Goal: Task Accomplishment & Management: Use online tool/utility

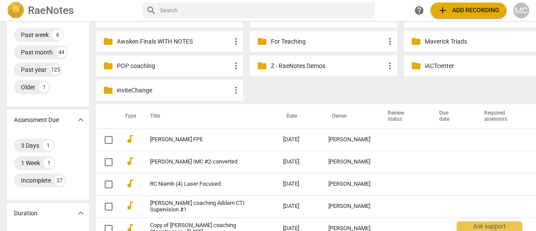
scroll to position [140, 0]
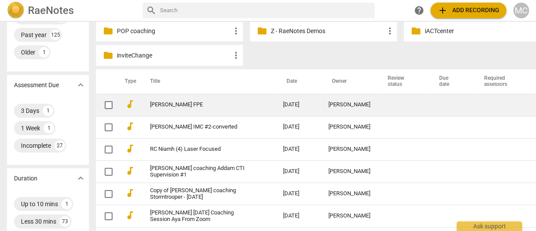
click at [168, 100] on td "[PERSON_NAME] FPE" at bounding box center [208, 105] width 137 height 22
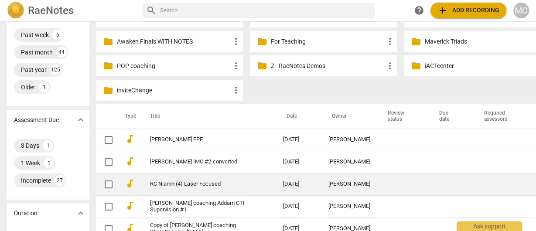
scroll to position [175, 0]
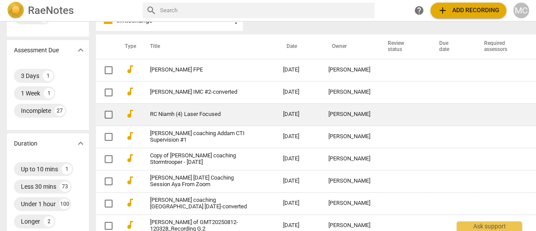
click at [178, 110] on td "RC Niamh (4) Laser Focused" at bounding box center [208, 114] width 137 height 22
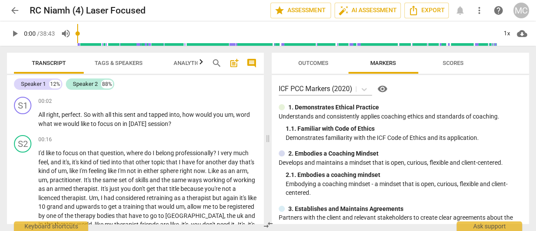
click at [19, 12] on span "arrow_back" at bounding box center [15, 10] width 10 height 10
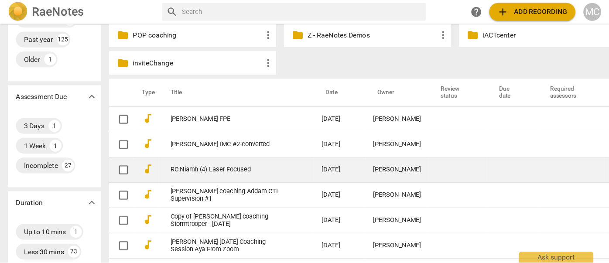
scroll to position [175, 0]
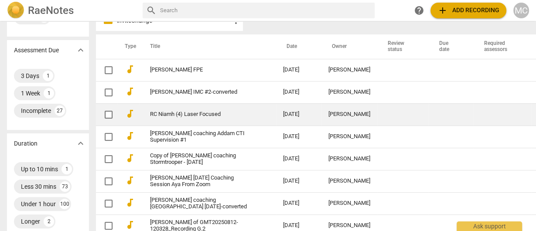
click at [187, 117] on link "RC Niamh (4) Laser Focused" at bounding box center [201, 114] width 102 height 7
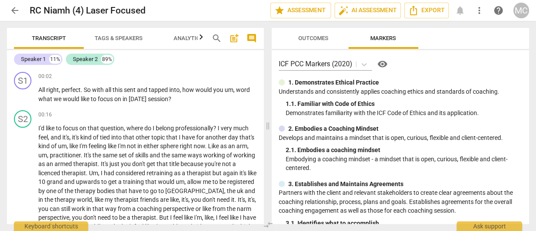
click at [479, 8] on span "more_vert" at bounding box center [479, 10] width 10 height 10
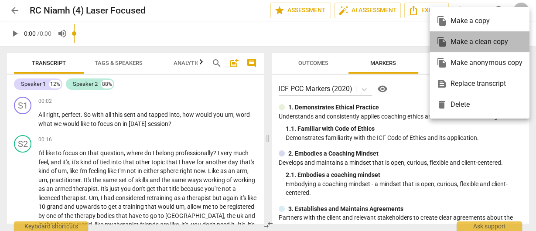
click at [467, 41] on div "file_copy Make a clean copy" at bounding box center [480, 41] width 86 height 21
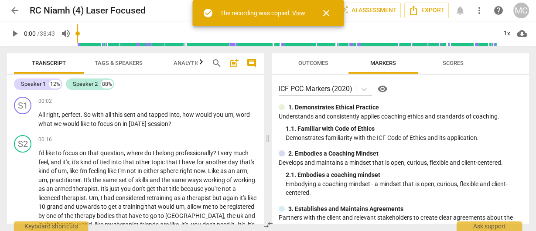
click at [299, 16] on link "View" at bounding box center [298, 13] width 13 height 7
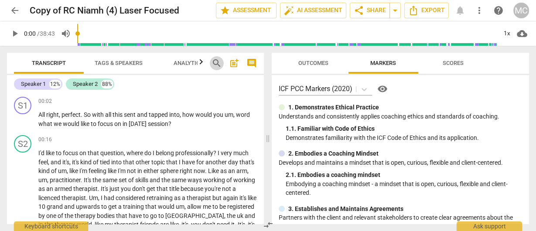
click at [222, 65] on span "search" at bounding box center [217, 63] width 10 height 10
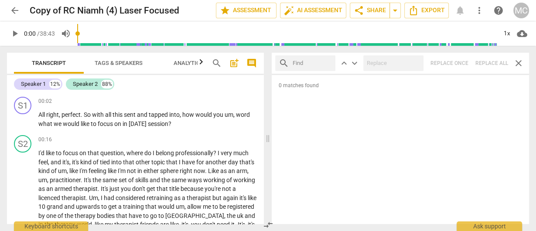
click at [299, 55] on div "search" at bounding box center [305, 63] width 60 height 16
click at [497, 58] on div "search keyboard_arrow_up keyboard_arrow_down Replace once Replace all close" at bounding box center [401, 63] width 258 height 21
click at [334, 53] on div "search keyboard_arrow_up keyboard_arrow_down Replace once Replace all close" at bounding box center [401, 63] width 258 height 21
click at [304, 53] on div "search keyboard_arrow_up keyboard_arrow_down Replace once Replace all close" at bounding box center [401, 63] width 258 height 21
click at [492, 56] on div "search keyboard_arrow_up keyboard_arrow_down Replace once Replace all close" at bounding box center [401, 63] width 258 height 21
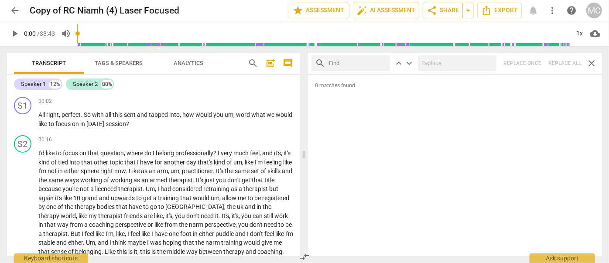
drag, startPoint x: 527, startPoint y: 80, endPoint x: 360, endPoint y: 68, distance: 167.6
click at [360, 68] on input "text" at bounding box center [358, 63] width 58 height 14
drag, startPoint x: 381, startPoint y: 62, endPoint x: 361, endPoint y: 63, distance: 20.5
click at [381, 62] on input "text" at bounding box center [358, 63] width 58 height 14
click at [354, 62] on input "text" at bounding box center [358, 63] width 58 height 14
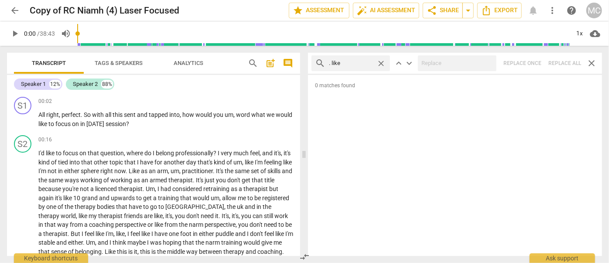
type input ". like"
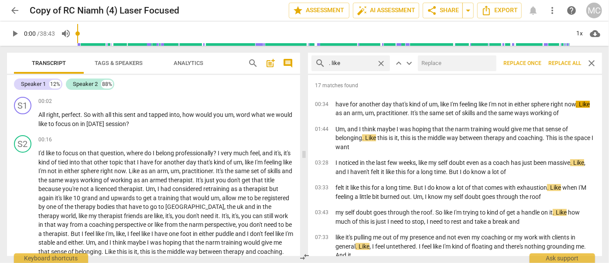
click at [439, 63] on input "text" at bounding box center [455, 63] width 75 height 14
type input "(like)"
click at [487, 64] on span "close" at bounding box center [487, 63] width 9 height 9
click at [388, 61] on div "close" at bounding box center [384, 63] width 14 height 9
click at [380, 61] on span "close" at bounding box center [381, 63] width 9 height 9
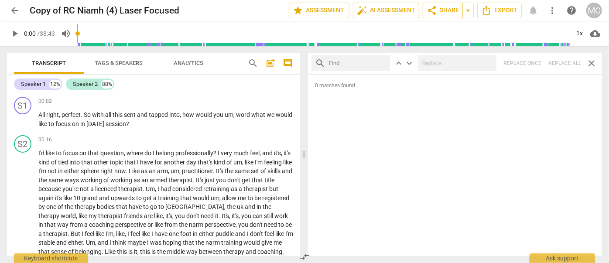
click at [339, 63] on input "text" at bounding box center [358, 63] width 58 height 14
type input "m"
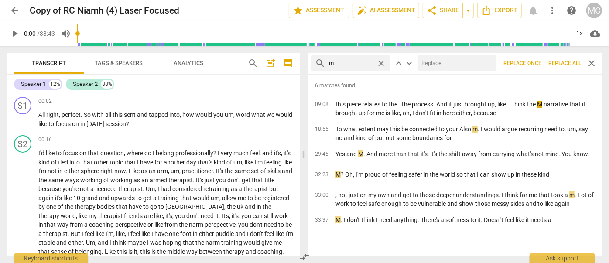
click at [536, 66] on span "Replace all" at bounding box center [565, 63] width 33 height 7
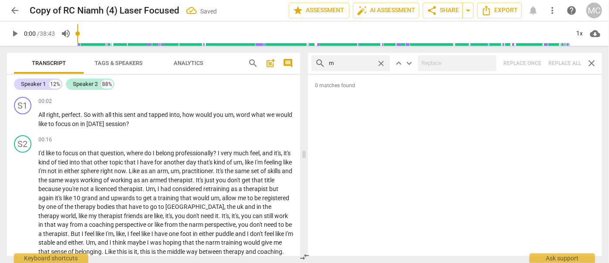
click at [380, 60] on span "close" at bounding box center [381, 63] width 9 height 9
click at [345, 60] on input "text" at bounding box center [358, 63] width 58 height 14
type input ","
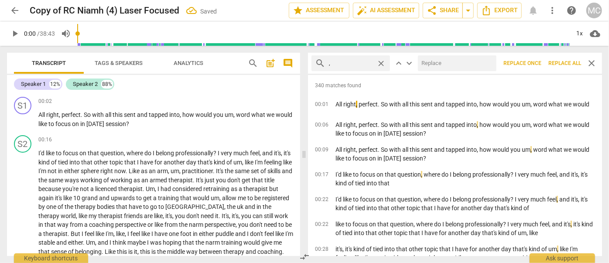
click at [536, 64] on span "Replace all" at bounding box center [565, 63] width 33 height 7
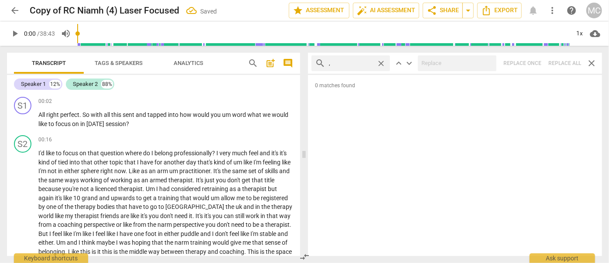
click at [381, 62] on span "close" at bounding box center [381, 63] width 9 height 9
click at [354, 62] on input "text" at bounding box center [358, 63] width 58 height 14
type input ". like"
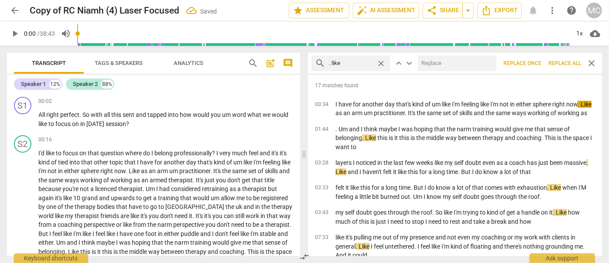
click at [439, 63] on input "text" at bounding box center [455, 63] width 75 height 14
type input "(like)"
drag, startPoint x: 560, startPoint y: 62, endPoint x: 532, endPoint y: 65, distance: 27.6
click at [536, 62] on span "Replace all" at bounding box center [565, 63] width 33 height 7
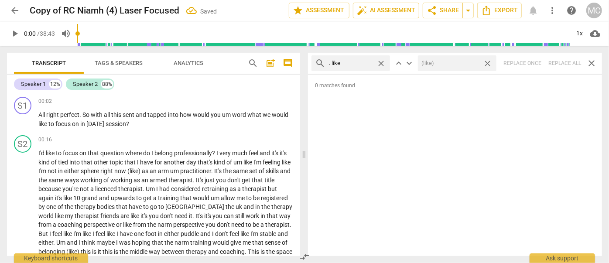
click at [489, 63] on span "close" at bounding box center [487, 63] width 9 height 9
click at [383, 63] on span "close" at bounding box center [381, 63] width 9 height 9
click at [348, 65] on input "text" at bounding box center [358, 63] width 58 height 14
type input ". um"
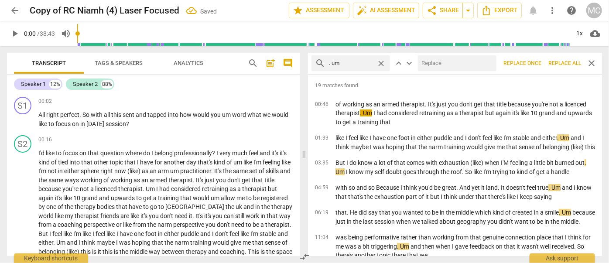
click at [429, 64] on input "text" at bounding box center [455, 63] width 75 height 14
type input "(umm)"
click at [536, 62] on span "Replace all" at bounding box center [565, 63] width 33 height 7
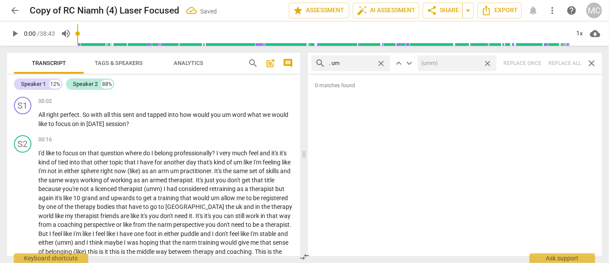
click at [488, 63] on span "close" at bounding box center [487, 63] width 9 height 9
drag, startPoint x: 380, startPoint y: 60, endPoint x: 374, endPoint y: 60, distance: 6.5
click at [380, 60] on span "close" at bounding box center [381, 63] width 9 height 9
click at [359, 61] on input "text" at bounding box center [358, 63] width 58 height 14
type input ". uh"
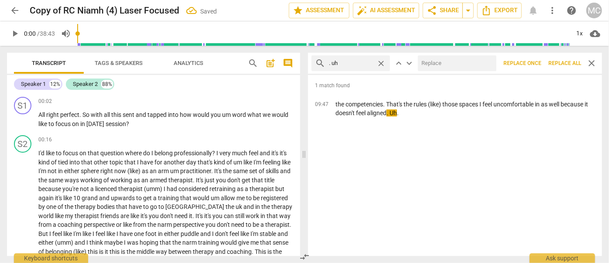
click at [433, 60] on input "text" at bounding box center [455, 63] width 75 height 14
type input "(uh)"
click at [536, 63] on span "Replace all" at bounding box center [565, 63] width 33 height 7
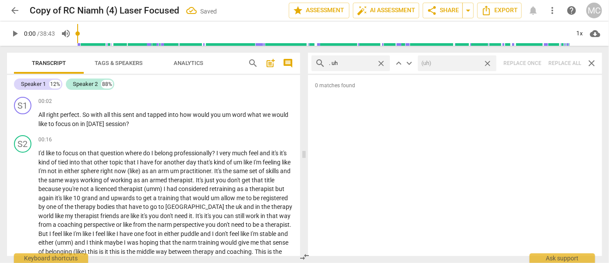
click at [489, 61] on span "close" at bounding box center [487, 63] width 9 height 9
click at [382, 62] on span "close" at bounding box center [381, 63] width 9 height 9
click at [354, 62] on input "text" at bounding box center [358, 63] width 58 height 14
type input "um"
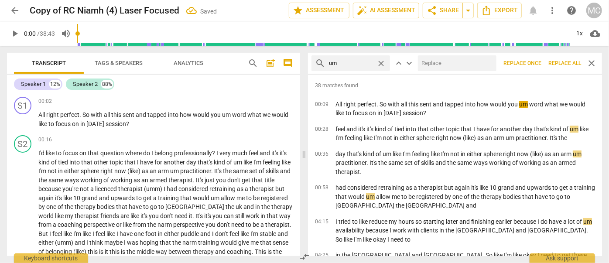
click at [429, 65] on input "text" at bounding box center [455, 63] width 75 height 14
type input "(umm)"
click at [536, 66] on span "Replace all" at bounding box center [565, 63] width 33 height 7
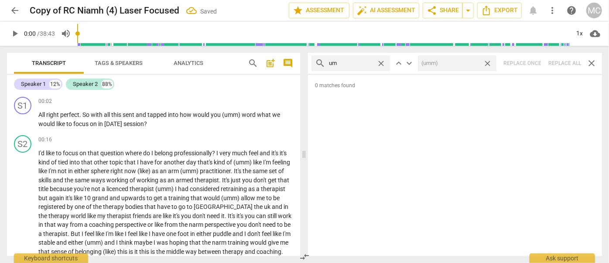
click at [488, 62] on span "close" at bounding box center [487, 63] width 9 height 9
drag, startPoint x: 384, startPoint y: 62, endPoint x: 376, endPoint y: 62, distance: 7.9
click at [384, 62] on span "close" at bounding box center [381, 63] width 9 height 9
click at [367, 62] on input "text" at bounding box center [358, 63] width 58 height 14
type input "uh"
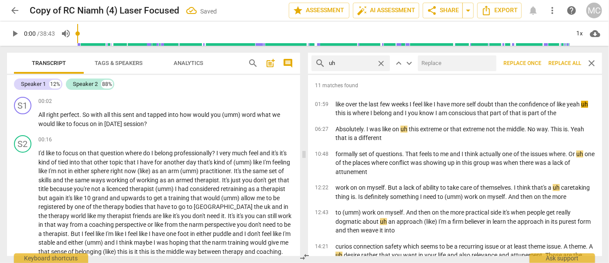
click at [443, 62] on input "text" at bounding box center [455, 63] width 75 height 14
type input "(uh)"
click at [536, 63] on span "Replace all" at bounding box center [565, 63] width 33 height 7
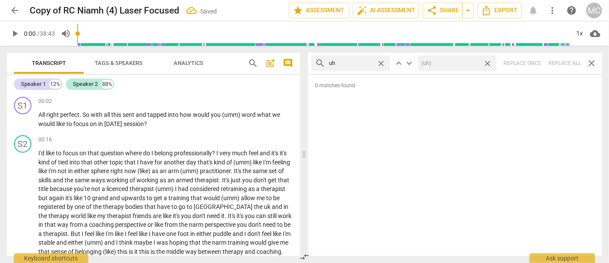
click at [490, 62] on span "close" at bounding box center [487, 63] width 9 height 9
click at [383, 62] on span "close" at bounding box center [381, 63] width 9 height 9
click at [360, 65] on input "text" at bounding box center [358, 63] width 58 height 14
type input "kind of"
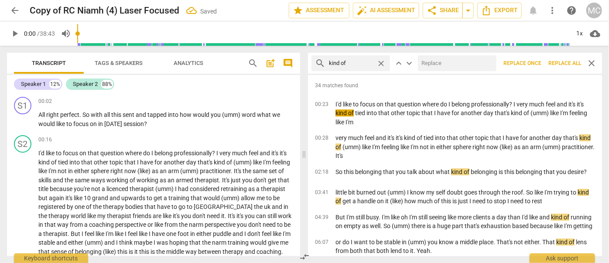
click at [432, 66] on input "text" at bounding box center [455, 63] width 75 height 14
type input "(kind of)"
click at [536, 63] on span "Replace all" at bounding box center [565, 63] width 33 height 7
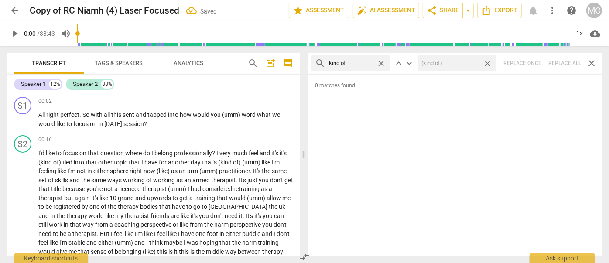
click at [487, 61] on span "close" at bounding box center [487, 63] width 9 height 9
click at [383, 62] on span "close" at bounding box center [381, 63] width 9 height 9
click at [357, 64] on input "text" at bounding box center [358, 63] width 58 height 14
type input "sort of"
click at [536, 65] on div "search sort of close keyboard_arrow_up keyboard_arrow_down Replace once Replace…" at bounding box center [455, 63] width 294 height 21
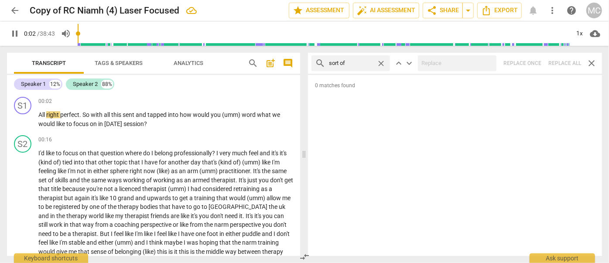
type input "3"
click at [381, 62] on span "close" at bounding box center [381, 63] width 9 height 9
click at [361, 61] on input "text" at bounding box center [358, 63] width 58 height 14
type input "4"
type input "and"
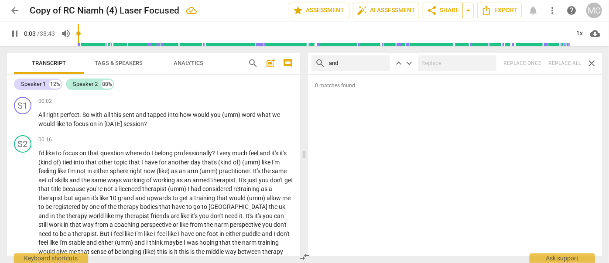
type input "4"
type input "and then"
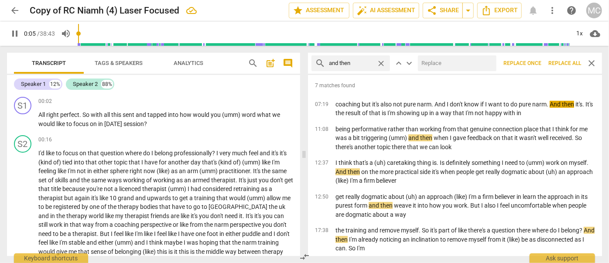
click at [429, 60] on input "text" at bounding box center [455, 63] width 75 height 14
type input "6"
type input "(th"
type input "6"
type input "(then)"
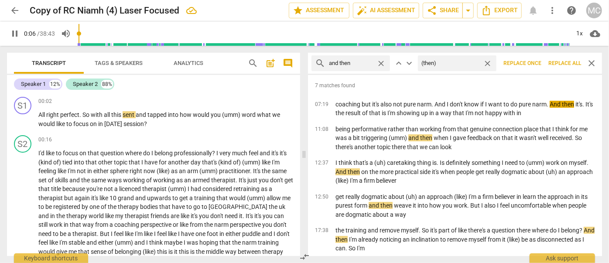
type input "7"
type input "(then)"
click at [536, 62] on span "Replace all" at bounding box center [565, 63] width 33 height 7
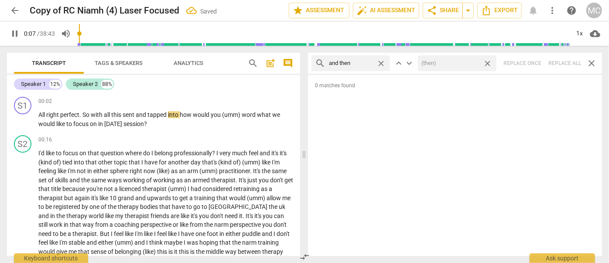
type input "8"
drag, startPoint x: 487, startPoint y: 63, endPoint x: 429, endPoint y: 57, distance: 58.4
click at [488, 63] on span "close" at bounding box center [487, 63] width 9 height 9
type input "8"
click at [380, 62] on span "close" at bounding box center [381, 63] width 9 height 9
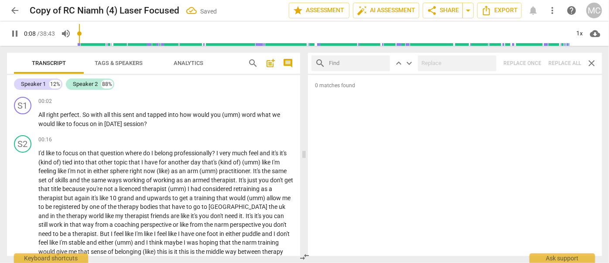
click at [365, 61] on input "text" at bounding box center [358, 63] width 58 height 14
type input "9"
type input "lik"
type input "9"
type input "like"
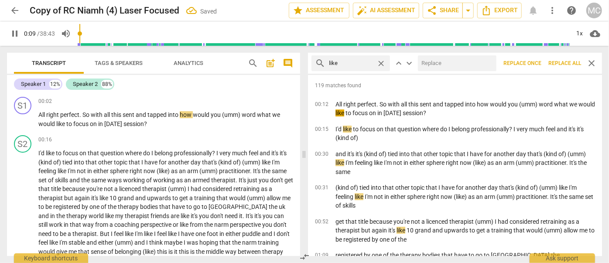
click at [452, 62] on input "text" at bounding box center [455, 63] width 75 height 14
type input "10"
type input "("
type input "11"
type input "(l"
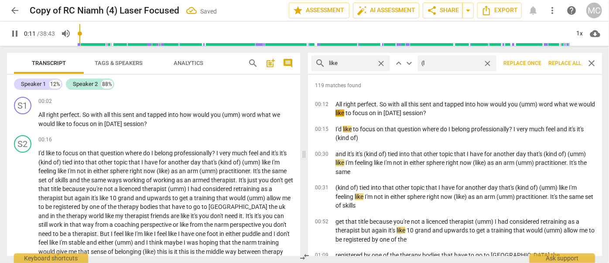
type input "12"
type input "(like"
type input "12"
type input "(like)"
type input "13"
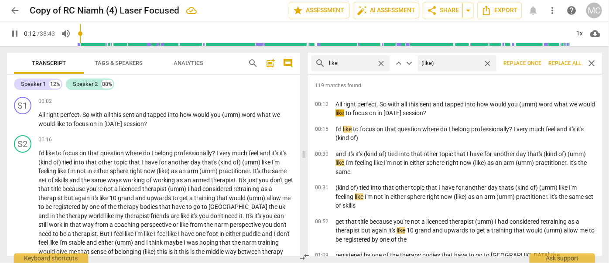
type input "(like)"
type input "13"
type input "(like)"
type input "13"
type input "(like)"
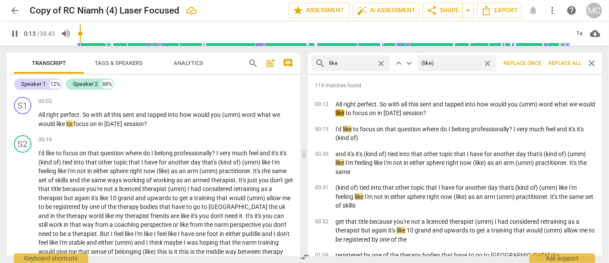
click at [536, 64] on span "Replace all" at bounding box center [565, 63] width 33 height 7
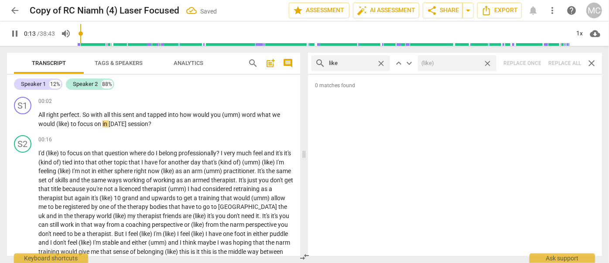
type input "14"
click at [489, 61] on span "close" at bounding box center [487, 63] width 9 height 9
type input "15"
click at [383, 63] on span "close" at bounding box center [381, 63] width 9 height 9
click at [357, 62] on input "text" at bounding box center [358, 63] width 58 height 14
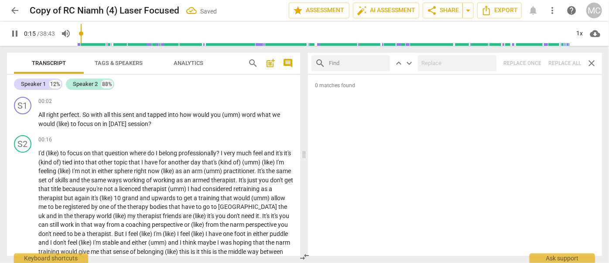
type input "16"
type input "just"
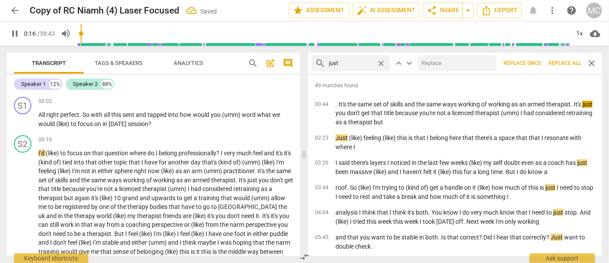
click at [434, 61] on input "text" at bounding box center [455, 63] width 75 height 14
type input "17"
type input "(jus"
type input "17"
type input "(just)"
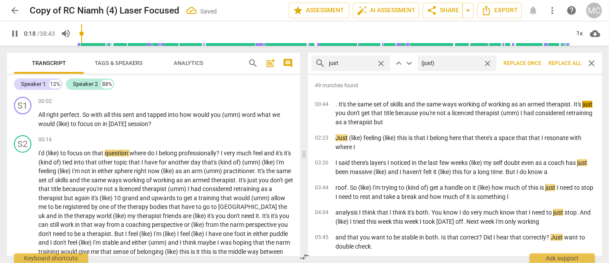
type input "19"
type input "(just)"
click at [536, 62] on span "Replace all" at bounding box center [565, 63] width 33 height 7
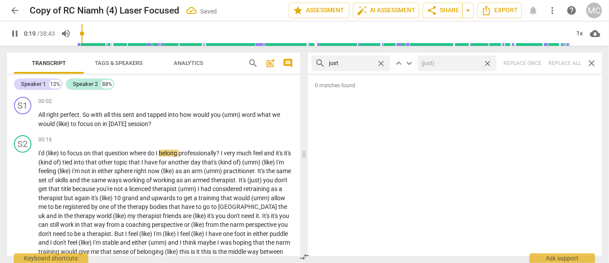
type input "20"
click at [487, 62] on span "close" at bounding box center [487, 63] width 9 height 9
click at [381, 61] on span "close" at bounding box center [381, 63] width 9 height 9
type input "21"
click at [355, 61] on input "text" at bounding box center [358, 63] width 58 height 14
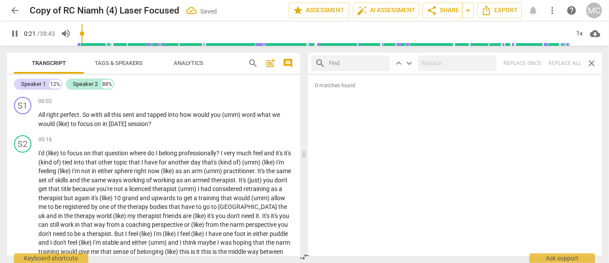
type input "21"
type input "y"
type input "22"
type input "you kn"
type input "22"
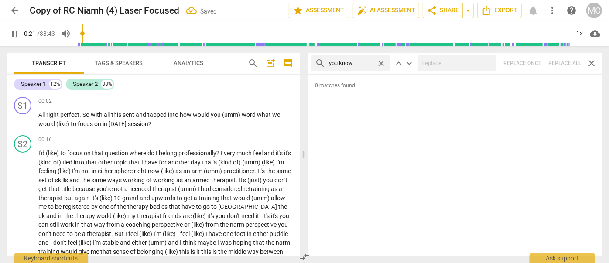
type input "you know"
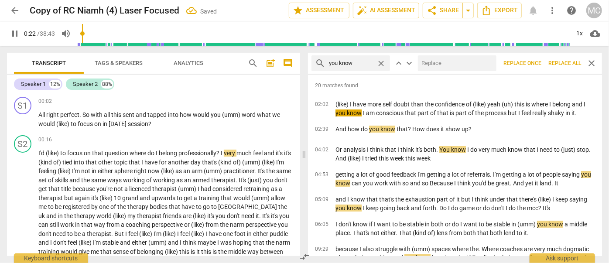
click at [444, 64] on input "text" at bounding box center [455, 63] width 75 height 14
type input "23"
type input "(yo"
type input "23"
type input "(you kno"
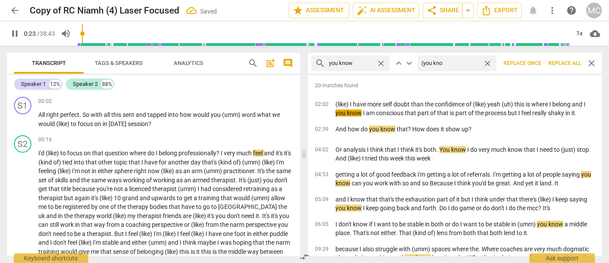
type input "23"
type input "(you know)"
type input "24"
type input "(you know)"
click at [536, 60] on span "Replace all" at bounding box center [565, 63] width 33 height 7
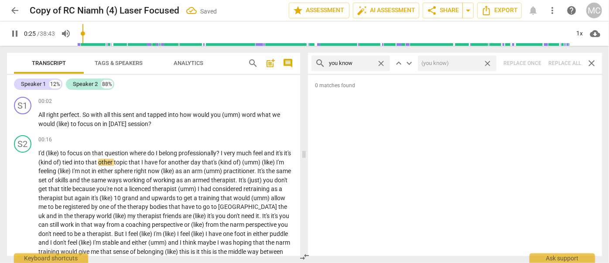
type input "26"
click at [489, 62] on span "close" at bounding box center [487, 63] width 9 height 9
type input "26"
click at [383, 63] on span "close" at bounding box center [381, 63] width 9 height 9
click at [359, 65] on input "text" at bounding box center [358, 63] width 58 height 14
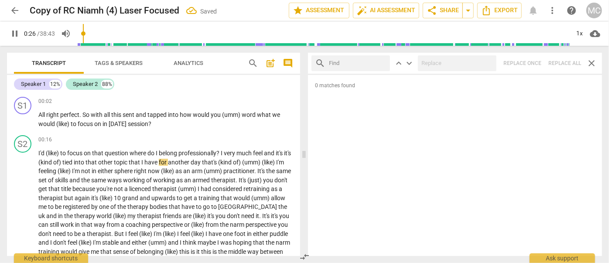
type input "27"
type input "I gu"
type input "27"
type input "I guess"
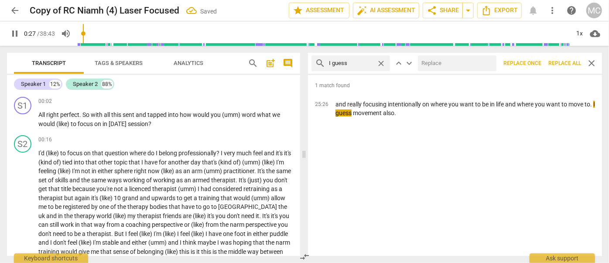
click at [456, 62] on input "text" at bounding box center [455, 63] width 75 height 14
type input "28"
type input "(I"
type input "28"
type input "(I gue"
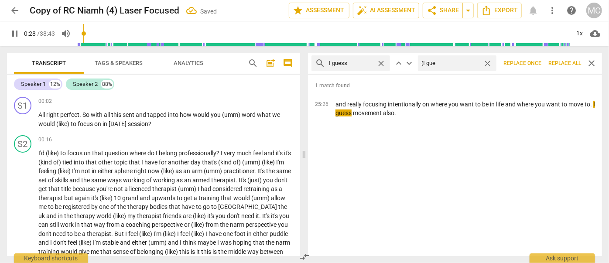
type input "29"
type input "(I guess)"
type input "30"
type input "(I guess)"
click at [536, 63] on span "Replace all" at bounding box center [565, 63] width 33 height 7
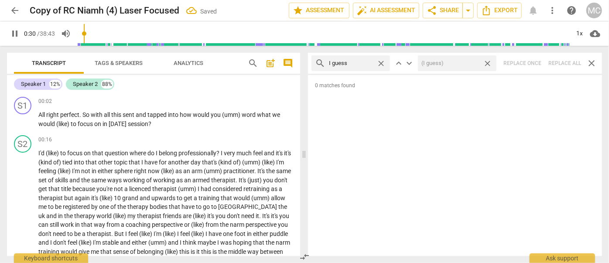
type input "31"
click at [487, 64] on span "close" at bounding box center [487, 63] width 9 height 9
type input "31"
click at [381, 61] on span "close" at bounding box center [381, 63] width 9 height 9
click at [353, 61] on input "text" at bounding box center [358, 63] width 58 height 14
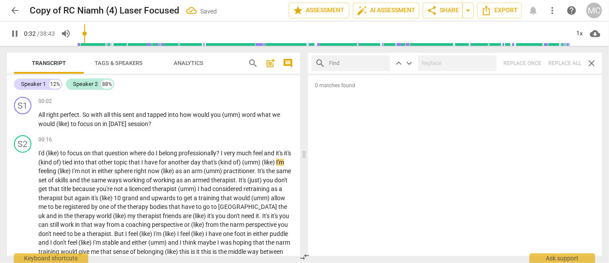
type input "32"
type input "I"
type input "33"
type input "I mean"
type input "33"
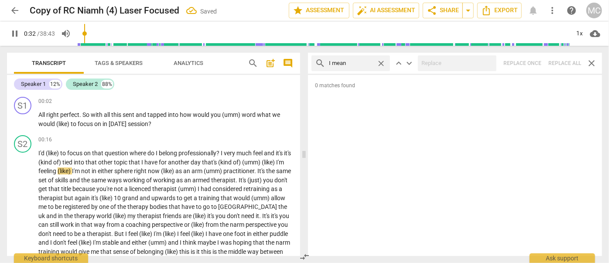
type input "I mean"
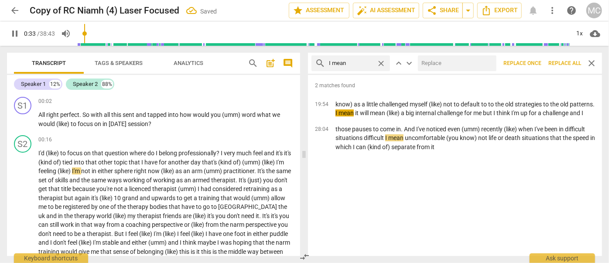
click at [447, 60] on input "text" at bounding box center [455, 63] width 75 height 14
type input "34"
type input "(I"
type input "34"
type input "(I mea"
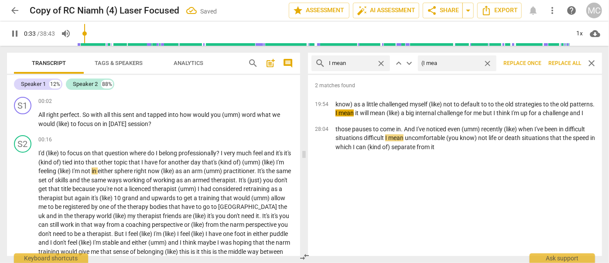
type input "34"
type input "(I mean)"
type input "35"
type input "(I mean)"
click at [536, 63] on span "Replace all" at bounding box center [565, 63] width 33 height 7
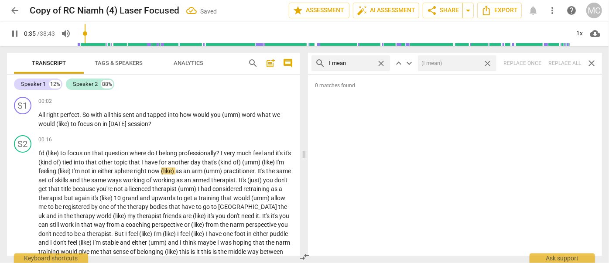
type input "36"
click at [488, 62] on span "close" at bounding box center [487, 63] width 9 height 9
type input "37"
click at [382, 62] on span "close" at bounding box center [381, 63] width 9 height 9
click at [357, 62] on input "text" at bounding box center [358, 63] width 58 height 14
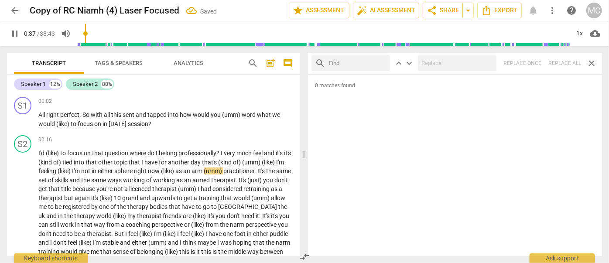
type input "38"
type input "you kn"
type input "38"
type input "you know"
type input "39"
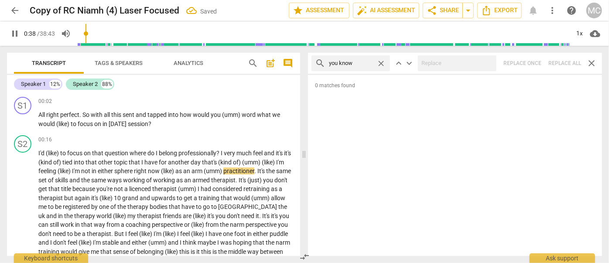
click at [380, 63] on span "close" at bounding box center [381, 63] width 9 height 9
click at [353, 66] on input "text" at bounding box center [358, 63] width 58 height 14
type input "40"
type input "o"
type input "40"
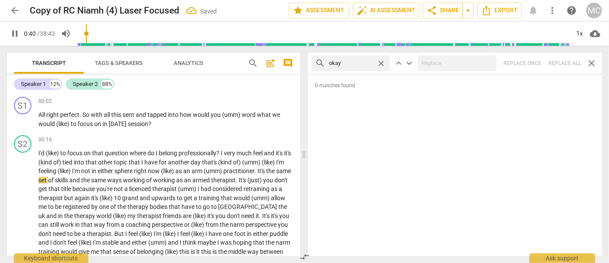
type input "okay"
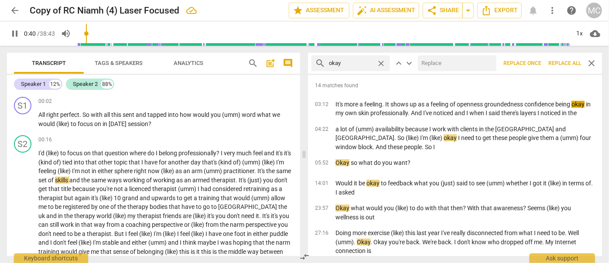
click at [435, 61] on input "text" at bounding box center [455, 63] width 75 height 14
type input "41"
type input "O"
type input "41"
type input "OK"
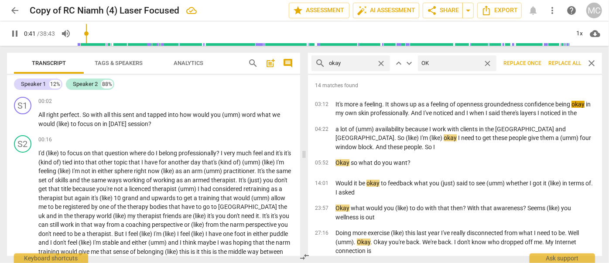
type input "42"
type input "OK"
click at [536, 64] on span "Replace all" at bounding box center [565, 63] width 33 height 7
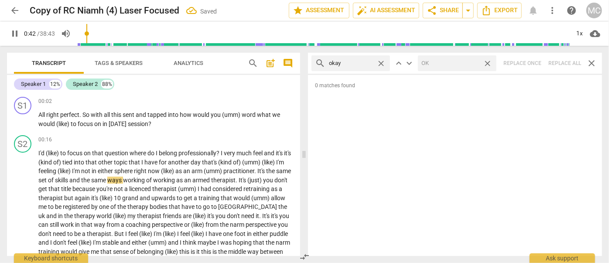
type input "43"
drag, startPoint x: 487, startPoint y: 62, endPoint x: 382, endPoint y: 59, distance: 105.3
click at [488, 62] on span "close" at bounding box center [487, 63] width 9 height 9
type input "43"
click at [381, 62] on span "close" at bounding box center [381, 63] width 9 height 9
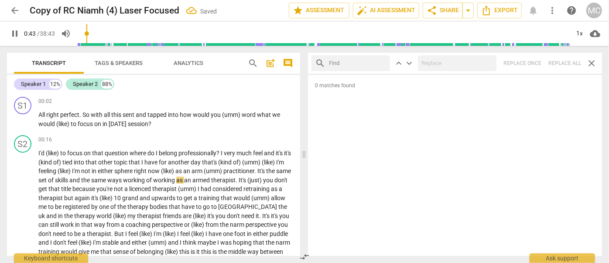
click at [355, 62] on input "text" at bounding box center [358, 63] width 58 height 14
type input "44"
type input "may"
type input "44"
type input "maybe"
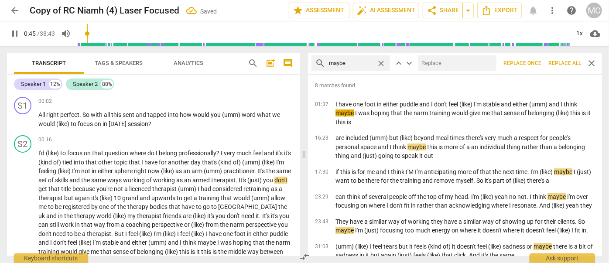
click at [430, 65] on input "text" at bounding box center [455, 63] width 75 height 14
type input "46"
type input "("
type input "46"
type input "(maybe"
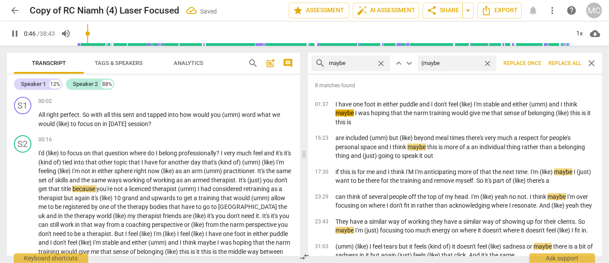
type input "47"
type input "(maybe)"
type input "47"
type input "(maybe)"
click at [536, 60] on span "Replace all" at bounding box center [565, 63] width 33 height 7
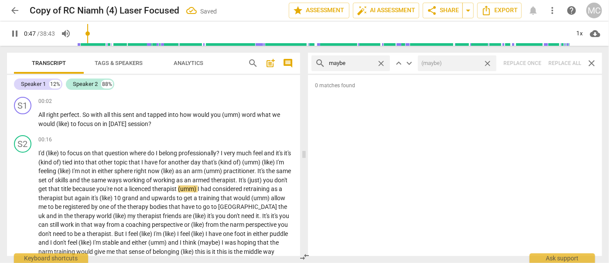
type input "48"
drag, startPoint x: 489, startPoint y: 62, endPoint x: 471, endPoint y: 62, distance: 17.9
click at [489, 62] on span "close" at bounding box center [487, 63] width 9 height 9
type input "49"
drag, startPoint x: 385, startPoint y: 62, endPoint x: 374, endPoint y: 63, distance: 10.9
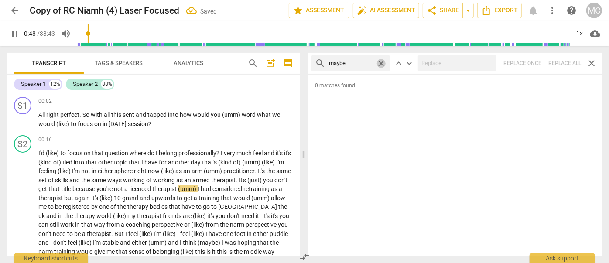
click at [385, 62] on span "close" at bounding box center [381, 63] width 9 height 9
click at [362, 63] on input "text" at bounding box center [351, 63] width 44 height 14
type input "49"
type input "perh"
type input "49"
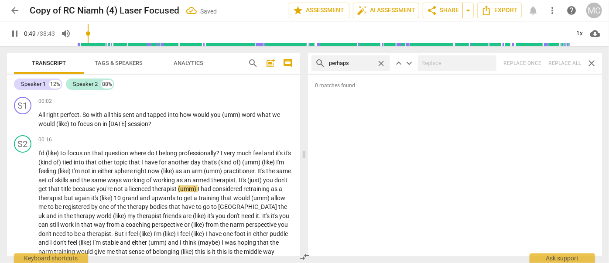
type input "perhaps"
drag, startPoint x: 566, startPoint y: 64, endPoint x: 556, endPoint y: 64, distance: 9.6
click at [536, 64] on div "search perhaps close keyboard_arrow_up keyboard_arrow_down Replace once Replace…" at bounding box center [455, 63] width 294 height 21
type input "54"
click at [380, 61] on span "close" at bounding box center [381, 63] width 9 height 9
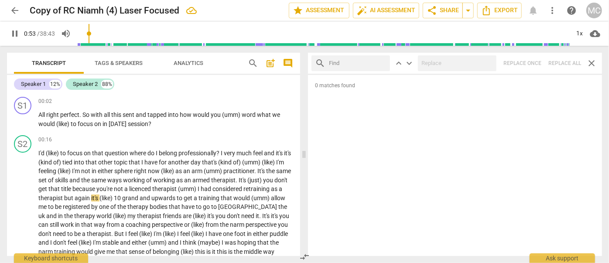
click at [371, 62] on input "text" at bounding box center [358, 63] width 58 height 14
type input "54"
type input "akl"
type input "54"
type input "aklm"
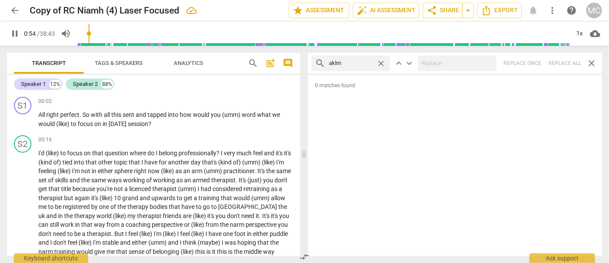
type input "54"
type input "a"
type input "55"
type input "almos"
type input "55"
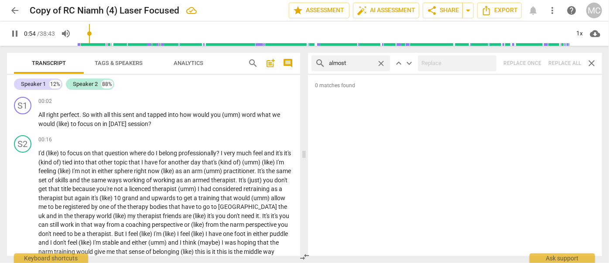
type input "almost"
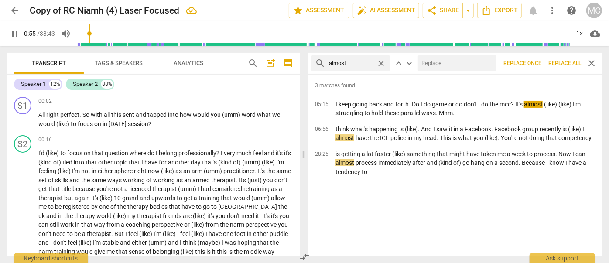
click at [440, 60] on input "text" at bounding box center [455, 63] width 75 height 14
type input "56"
type input "(alm"
type input "56"
type input "(almost"
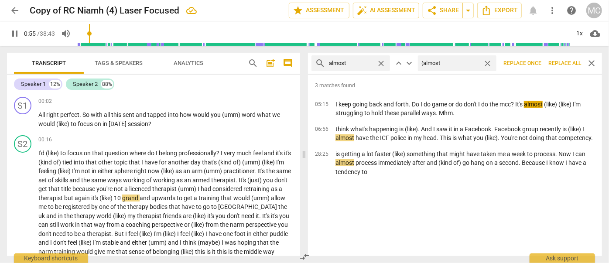
type input "56"
type input "(almost)"
type input "57"
type input "(almost)"
click at [536, 64] on span "Replace all" at bounding box center [565, 63] width 33 height 7
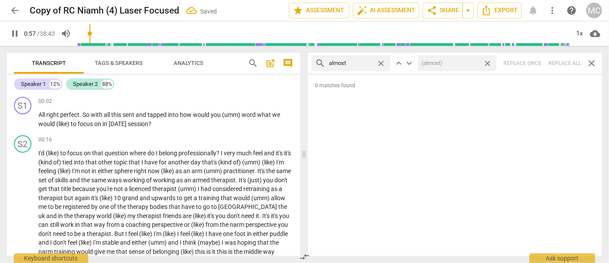
click at [536, 62] on div "search almost close keyboard_arrow_up keyboard_arrow_down (almost) close Replac…" at bounding box center [455, 63] width 294 height 21
click at [488, 61] on span "close" at bounding box center [487, 63] width 9 height 9
type input "58"
type input "59"
click at [381, 62] on span "close" at bounding box center [381, 63] width 9 height 9
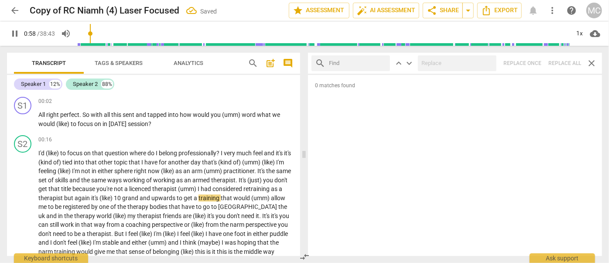
click at [349, 64] on input "text" at bounding box center [358, 63] width 58 height 14
type input "59"
type input "I"
type input "60"
type input "I thin"
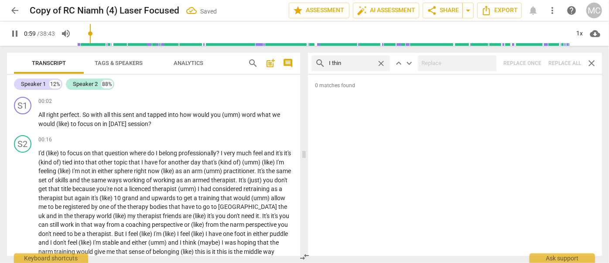
type input "60"
type input "I think"
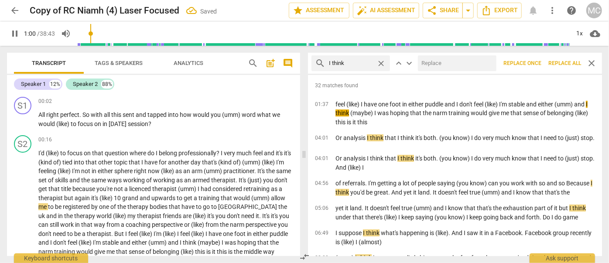
click at [446, 68] on input "text" at bounding box center [455, 63] width 75 height 14
type input "61"
type input "("
type input "61"
click at [536, 61] on span "Replace all" at bounding box center [565, 63] width 33 height 7
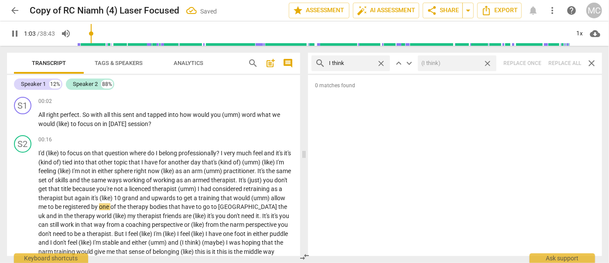
click at [489, 62] on span "close" at bounding box center [487, 63] width 9 height 9
click at [381, 61] on span "close" at bounding box center [381, 63] width 9 height 9
click at [364, 62] on input "text" at bounding box center [358, 63] width 58 height 14
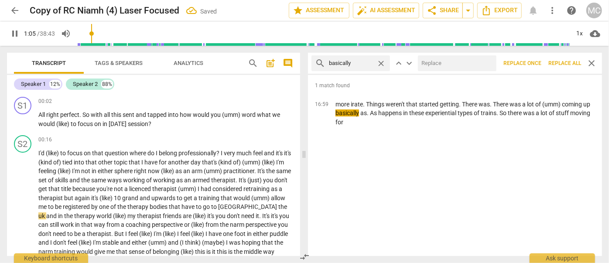
click at [451, 67] on input "text" at bounding box center [455, 63] width 75 height 14
click at [536, 62] on span "Replace all" at bounding box center [565, 63] width 33 height 7
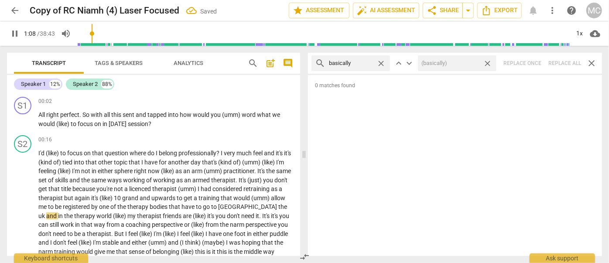
drag, startPoint x: 489, startPoint y: 62, endPoint x: 405, endPoint y: 71, distance: 84.3
click at [489, 62] on span "close" at bounding box center [487, 63] width 9 height 9
click at [381, 62] on span "close" at bounding box center [381, 63] width 9 height 9
click at [349, 63] on input "text" at bounding box center [358, 63] width 58 height 14
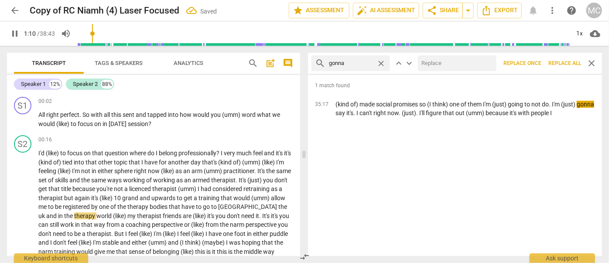
click at [433, 61] on input "text" at bounding box center [455, 63] width 75 height 14
click at [536, 61] on span "Replace all" at bounding box center [565, 63] width 33 height 7
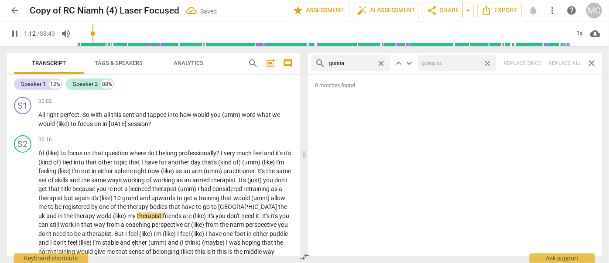
click at [488, 61] on span "close" at bounding box center [487, 63] width 9 height 9
click at [382, 62] on span "close" at bounding box center [381, 63] width 9 height 9
click at [365, 62] on input "text" at bounding box center [358, 63] width 58 height 14
click at [536, 61] on div "search wanna close keyboard_arrow_up keyboard_arrow_down Replace once Replace a…" at bounding box center [455, 63] width 294 height 21
drag, startPoint x: 381, startPoint y: 61, endPoint x: 364, endPoint y: 61, distance: 16.2
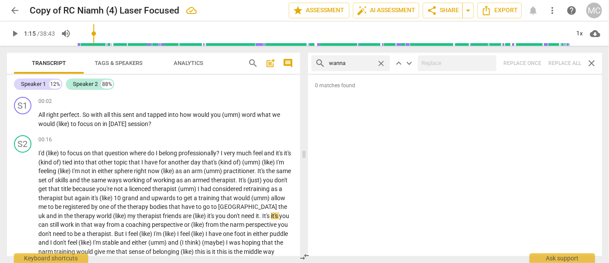
click at [381, 61] on span "close" at bounding box center [381, 63] width 9 height 9
click at [354, 62] on input "text" at bounding box center [358, 63] width 58 height 14
click at [536, 62] on div "search gotcha close keyboard_arrow_up keyboard_arrow_down Replace once Replace …" at bounding box center [455, 63] width 294 height 21
click at [381, 61] on span "close" at bounding box center [381, 63] width 9 height 9
click at [354, 64] on input "text" at bounding box center [358, 63] width 58 height 14
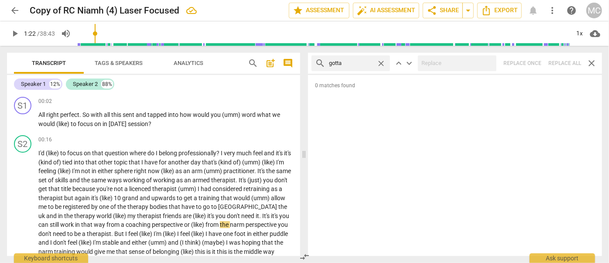
click at [536, 61] on div "search gotta close keyboard_arrow_up keyboard_arrow_down Replace once Replace a…" at bounding box center [455, 63] width 294 height 21
drag, startPoint x: 381, startPoint y: 61, endPoint x: 372, endPoint y: 62, distance: 9.2
click at [381, 61] on span "close" at bounding box center [381, 63] width 9 height 9
click at [365, 63] on input "text" at bounding box center [358, 63] width 58 height 14
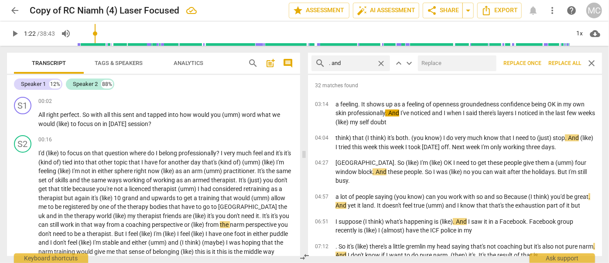
click at [470, 66] on input "text" at bounding box center [455, 63] width 75 height 14
click at [536, 62] on span "Replace all" at bounding box center [565, 63] width 33 height 7
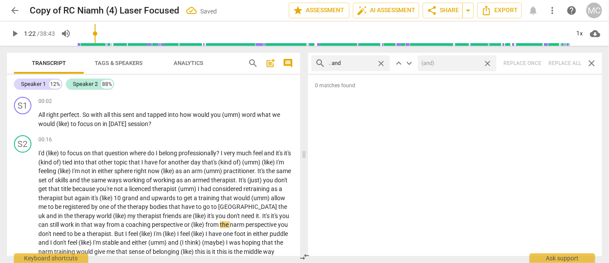
click at [489, 63] on span "close" at bounding box center [487, 63] width 9 height 9
click at [383, 62] on span "close" at bounding box center [381, 63] width 9 height 9
click at [359, 62] on input "text" at bounding box center [358, 63] width 58 height 14
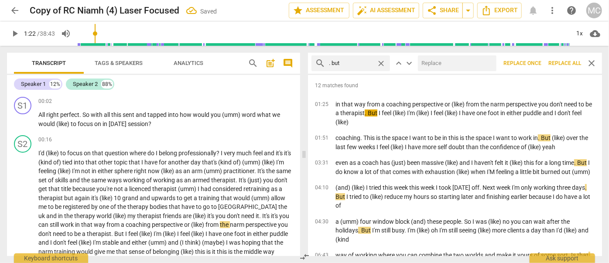
click at [440, 62] on input "text" at bounding box center [455, 63] width 75 height 14
click at [536, 66] on span "Replace all" at bounding box center [565, 63] width 33 height 7
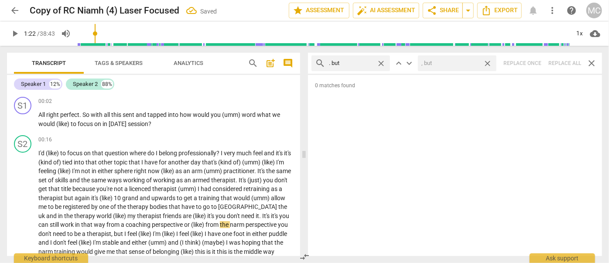
click at [490, 62] on span "close" at bounding box center [487, 63] width 9 height 9
click at [381, 61] on span "close" at bounding box center [381, 63] width 9 height 9
click at [363, 62] on input "text" at bounding box center [358, 63] width 58 height 14
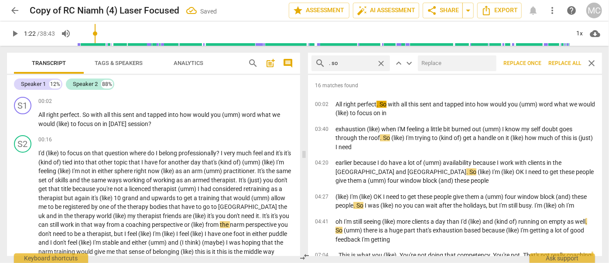
click at [451, 61] on input "text" at bounding box center [455, 63] width 75 height 14
click at [536, 64] on span "Replace all" at bounding box center [565, 63] width 33 height 7
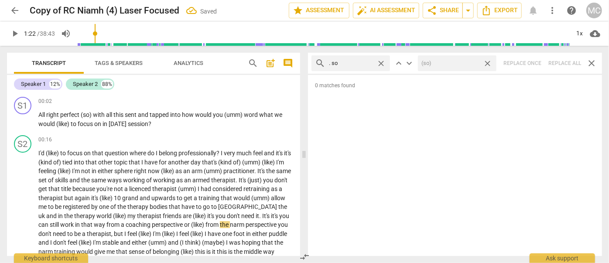
click at [488, 62] on span "close" at bounding box center [487, 63] width 9 height 9
click at [382, 62] on span "close" at bounding box center [381, 63] width 9 height 9
click at [349, 63] on input "text" at bounding box center [358, 63] width 58 height 14
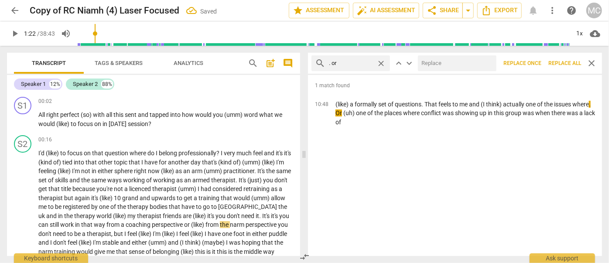
click at [437, 64] on input "text" at bounding box center [455, 63] width 75 height 14
click at [536, 62] on span "Replace all" at bounding box center [565, 63] width 33 height 7
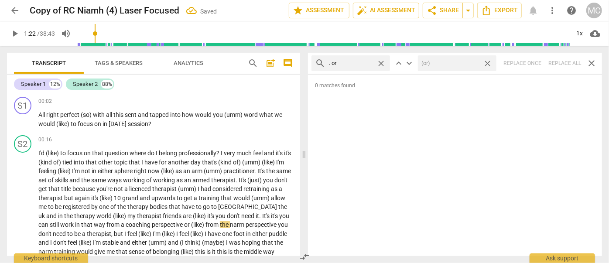
click at [489, 62] on span "close" at bounding box center [487, 63] width 9 height 9
drag, startPoint x: 384, startPoint y: 63, endPoint x: 376, endPoint y: 63, distance: 8.3
click at [384, 63] on span "close" at bounding box center [381, 63] width 9 height 9
click at [365, 63] on input "text" at bounding box center [358, 63] width 58 height 14
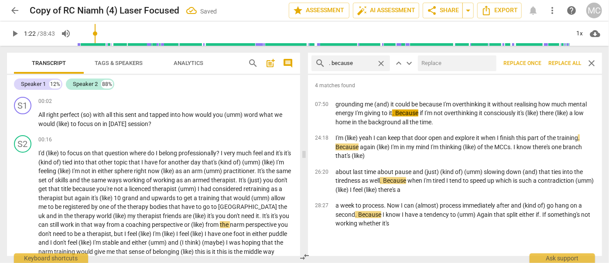
click at [437, 68] on input "text" at bounding box center [455, 63] width 75 height 14
click at [536, 61] on span "Replace all" at bounding box center [565, 63] width 33 height 7
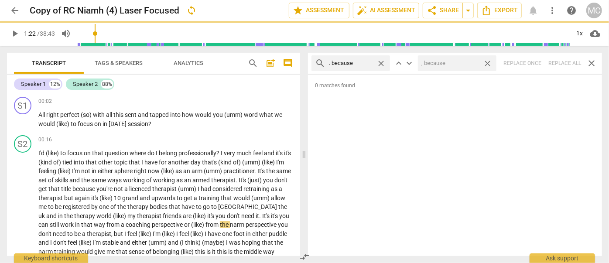
click at [488, 62] on span "close" at bounding box center [487, 63] width 9 height 9
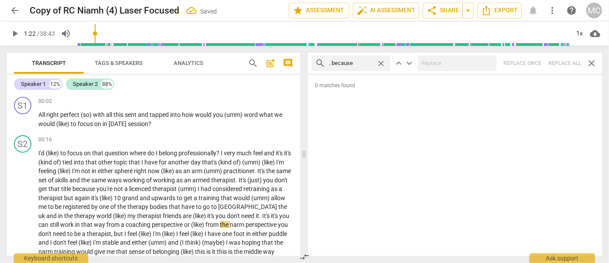
click at [381, 61] on span "close" at bounding box center [381, 63] width 9 height 9
click at [361, 62] on input "text" at bounding box center [358, 63] width 58 height 14
click at [536, 59] on div "search ? And close keyboard_arrow_up keyboard_arrow_down Replace once Replace a…" at bounding box center [455, 63] width 294 height 21
click at [381, 60] on span "close" at bounding box center [381, 63] width 9 height 9
click at [357, 63] on input "text" at bounding box center [358, 63] width 58 height 14
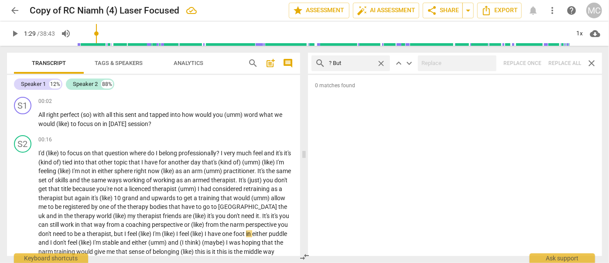
click at [536, 60] on div "search ? But close keyboard_arrow_up keyboard_arrow_down Replace once Replace a…" at bounding box center [455, 63] width 294 height 21
drag, startPoint x: 383, startPoint y: 61, endPoint x: 378, endPoint y: 61, distance: 5.2
click at [383, 61] on span "close" at bounding box center [381, 63] width 9 height 9
click at [352, 62] on input "text" at bounding box center [358, 63] width 58 height 14
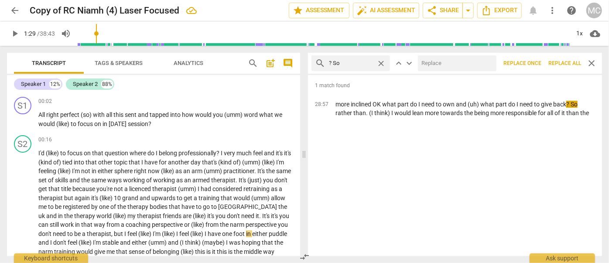
click at [426, 64] on input "text" at bounding box center [455, 63] width 75 height 14
click at [536, 62] on span "Replace all" at bounding box center [565, 63] width 33 height 7
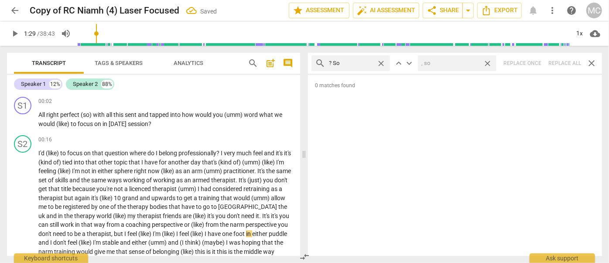
click at [486, 62] on span "close" at bounding box center [487, 63] width 9 height 9
click at [381, 62] on span "close" at bounding box center [381, 63] width 9 height 9
click at [356, 62] on input "text" at bounding box center [358, 63] width 58 height 14
click at [536, 60] on div "search ? Or close keyboard_arrow_up keyboard_arrow_down Replace once Replace al…" at bounding box center [455, 63] width 294 height 21
drag, startPoint x: 381, startPoint y: 61, endPoint x: 362, endPoint y: 63, distance: 19.8
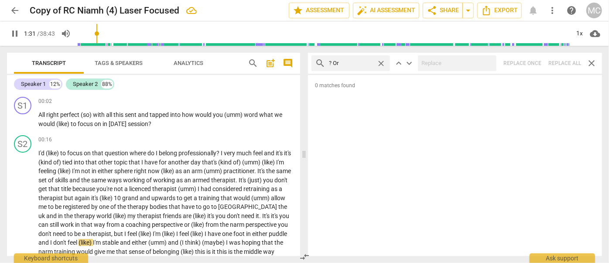
click at [381, 61] on span "close" at bounding box center [381, 63] width 9 height 9
click at [347, 64] on input "text" at bounding box center [358, 63] width 58 height 14
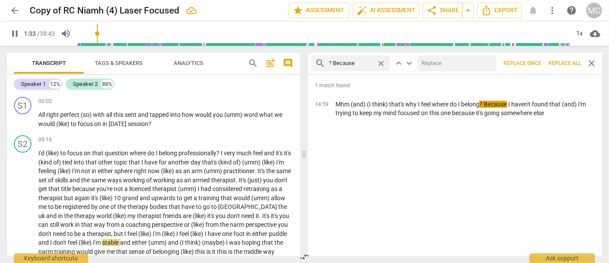
click at [433, 60] on input "text" at bounding box center [455, 63] width 75 height 14
click at [536, 61] on span "Replace all" at bounding box center [565, 63] width 33 height 7
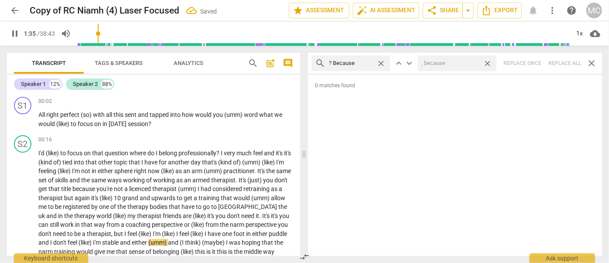
click at [487, 61] on span "close" at bounding box center [487, 63] width 9 height 9
click at [380, 61] on span "close" at bounding box center [381, 63] width 9 height 9
click at [348, 63] on input "text" at bounding box center [358, 63] width 58 height 14
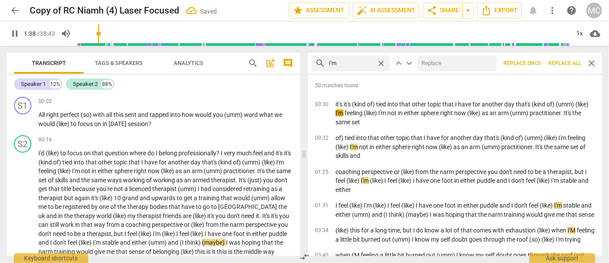
click at [445, 66] on input "text" at bounding box center [455, 63] width 75 height 14
click at [536, 60] on span "Replace all" at bounding box center [565, 63] width 33 height 7
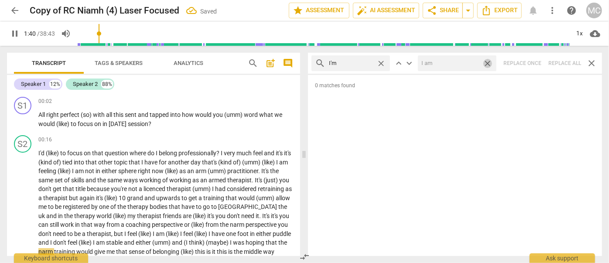
drag, startPoint x: 490, startPoint y: 63, endPoint x: 395, endPoint y: 62, distance: 94.3
click at [490, 63] on span "close" at bounding box center [487, 63] width 9 height 9
drag, startPoint x: 381, startPoint y: 61, endPoint x: 350, endPoint y: 63, distance: 31.5
click at [381, 61] on span "close" at bounding box center [381, 63] width 9 height 9
click at [335, 63] on input "text" at bounding box center [358, 63] width 58 height 14
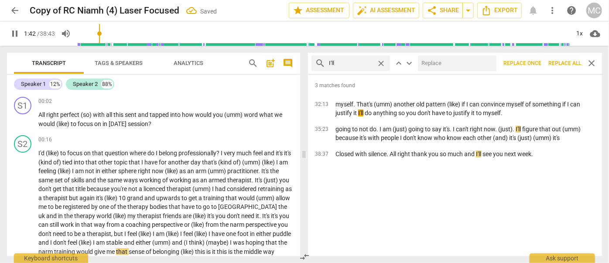
click at [437, 60] on input "text" at bounding box center [455, 63] width 75 height 14
click at [536, 62] on span "Replace all" at bounding box center [565, 63] width 33 height 7
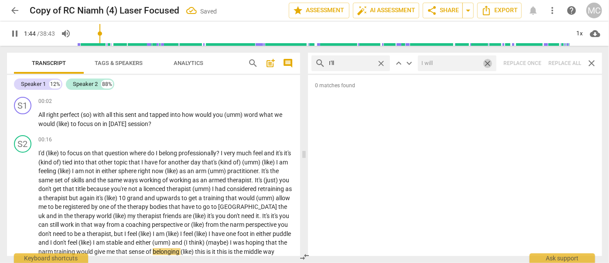
click at [488, 61] on span "close" at bounding box center [487, 63] width 9 height 9
click at [381, 62] on span "close" at bounding box center [381, 63] width 9 height 9
click at [365, 63] on input "text" at bounding box center [358, 63] width 58 height 14
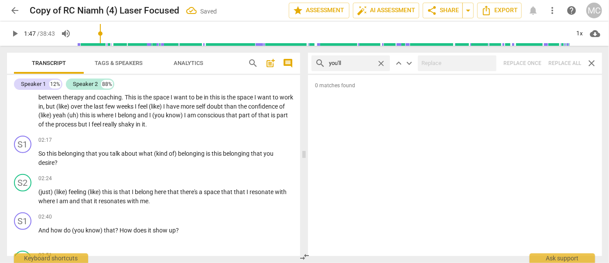
click at [536, 63] on div "search you'll close keyboard_arrow_up keyboard_arrow_down Replace once Replace …" at bounding box center [455, 63] width 294 height 21
click at [381, 62] on span "close" at bounding box center [381, 63] width 9 height 9
click at [358, 64] on input "text" at bounding box center [358, 63] width 58 height 14
click at [536, 61] on div "search he'll close keyboard_arrow_up keyboard_arrow_down Replace once Replace a…" at bounding box center [455, 63] width 294 height 21
click at [381, 62] on span "close" at bounding box center [381, 63] width 9 height 9
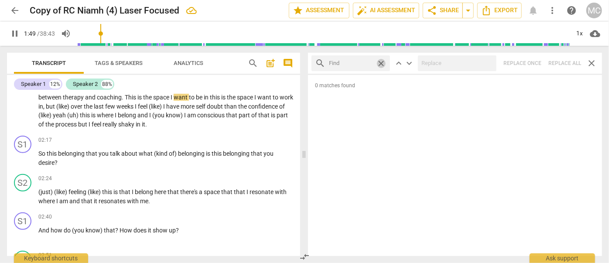
click at [373, 62] on input "text" at bounding box center [351, 63] width 44 height 14
click at [536, 61] on div "search she'll close keyboard_arrow_up keyboard_arrow_down Replace once Replace …" at bounding box center [455, 63] width 294 height 21
click at [382, 62] on span "close" at bounding box center [381, 63] width 9 height 9
click at [369, 62] on input "text" at bounding box center [358, 63] width 58 height 14
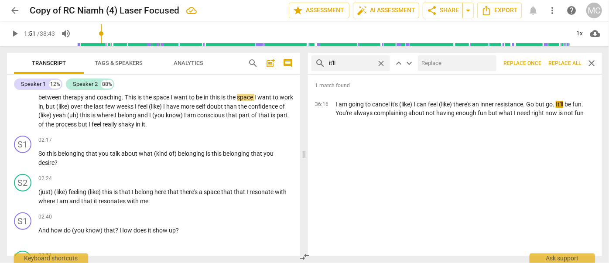
click at [433, 59] on input "text" at bounding box center [455, 63] width 75 height 14
click at [536, 62] on span "Replace all" at bounding box center [565, 63] width 33 height 7
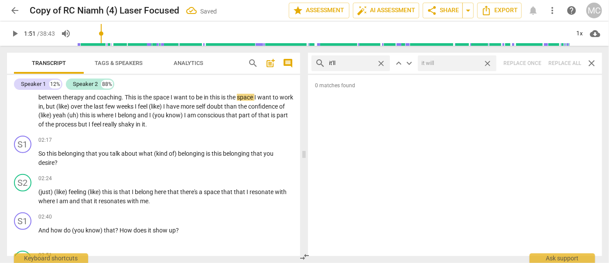
drag, startPoint x: 490, startPoint y: 62, endPoint x: 406, endPoint y: 70, distance: 84.2
click at [490, 62] on span "close" at bounding box center [487, 63] width 9 height 9
click at [382, 62] on span "close" at bounding box center [381, 63] width 9 height 9
click at [360, 64] on input "text" at bounding box center [358, 63] width 58 height 14
click at [536, 61] on div "search we'll close keyboard_arrow_up keyboard_arrow_down Replace once Replace a…" at bounding box center [455, 63] width 294 height 21
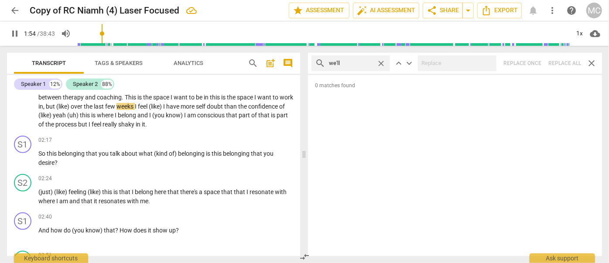
click at [381, 62] on span "close" at bounding box center [381, 63] width 9 height 9
click at [366, 62] on input "text" at bounding box center [358, 63] width 58 height 14
click at [536, 63] on div "search they'll close keyboard_arrow_up keyboard_arrow_down Replace once Replace…" at bounding box center [455, 63] width 294 height 21
click at [382, 62] on span "close" at bounding box center [381, 63] width 9 height 9
click at [345, 64] on input "text" at bounding box center [358, 63] width 58 height 14
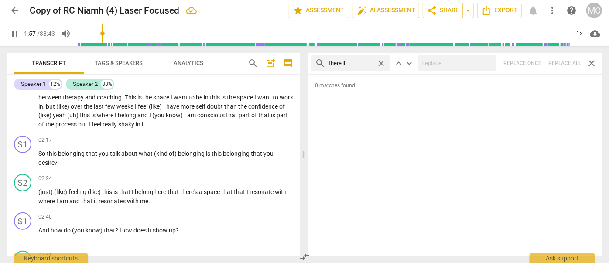
click at [536, 58] on div "search there'll close keyboard_arrow_up keyboard_arrow_down Replace once Replac…" at bounding box center [455, 63] width 294 height 21
click at [383, 60] on span "close" at bounding box center [381, 63] width 9 height 9
click at [362, 61] on input "text" at bounding box center [358, 63] width 58 height 14
click at [536, 59] on div "search that'll close keyboard_arrow_up keyboard_arrow_down Replace once Replace…" at bounding box center [455, 63] width 294 height 21
click at [383, 62] on span "close" at bounding box center [381, 63] width 9 height 9
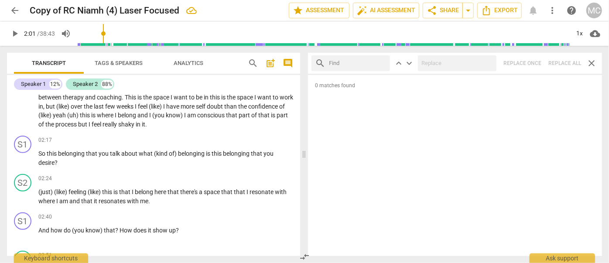
click at [354, 64] on input "text" at bounding box center [358, 63] width 58 height 14
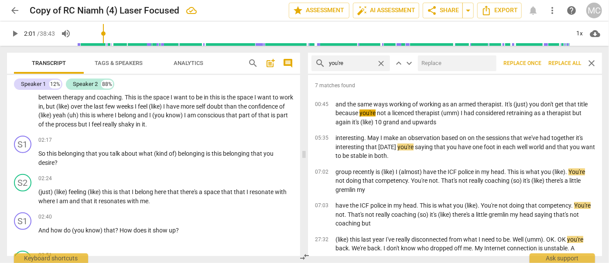
click at [467, 64] on input "text" at bounding box center [455, 63] width 75 height 14
drag, startPoint x: 561, startPoint y: 61, endPoint x: 532, endPoint y: 61, distance: 29.7
click at [536, 61] on span "Replace all" at bounding box center [565, 63] width 33 height 7
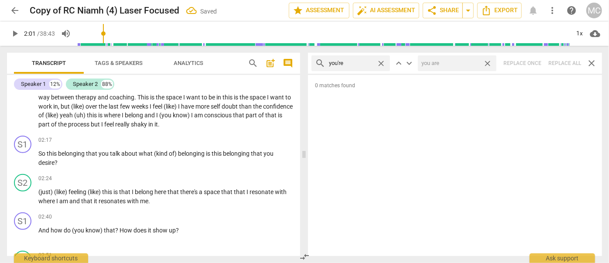
click at [488, 62] on span "close" at bounding box center [487, 63] width 9 height 9
click at [381, 62] on span "close" at bounding box center [381, 63] width 9 height 9
drag, startPoint x: 351, startPoint y: 63, endPoint x: 346, endPoint y: 72, distance: 10.4
click at [351, 63] on input "text" at bounding box center [358, 63] width 58 height 14
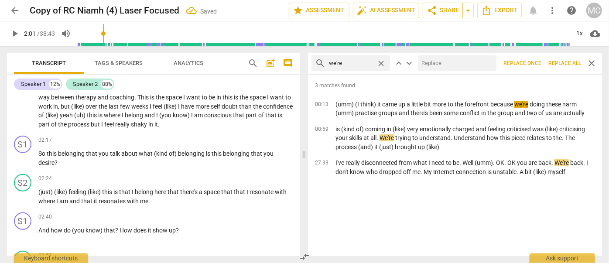
click at [472, 64] on input "text" at bounding box center [455, 63] width 75 height 14
click at [536, 60] on span "Replace all" at bounding box center [565, 63] width 33 height 7
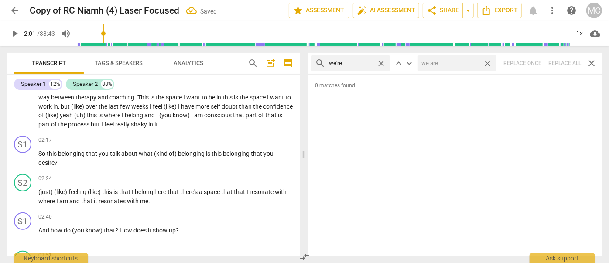
click at [489, 60] on span "close" at bounding box center [487, 63] width 9 height 9
click at [381, 62] on span "close" at bounding box center [381, 63] width 9 height 9
drag, startPoint x: 359, startPoint y: 66, endPoint x: 366, endPoint y: 72, distance: 9.0
click at [359, 66] on input "text" at bounding box center [358, 63] width 58 height 14
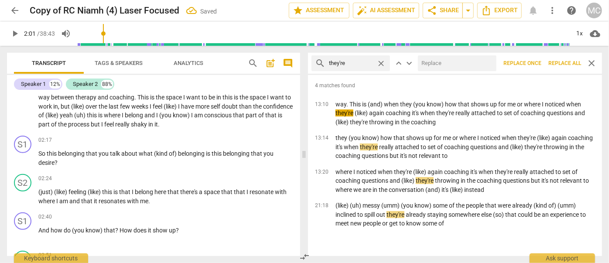
click at [443, 65] on input "text" at bounding box center [455, 63] width 75 height 14
click at [536, 60] on span "Replace all" at bounding box center [565, 63] width 33 height 7
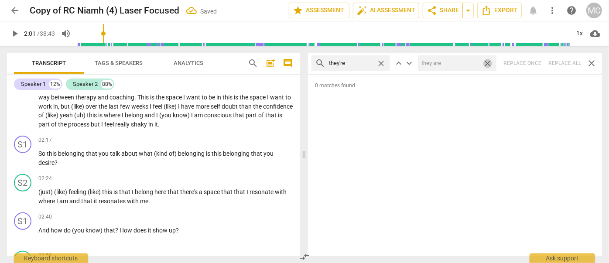
click at [488, 62] on span "close" at bounding box center [487, 63] width 9 height 9
click at [380, 62] on span "close" at bounding box center [381, 63] width 9 height 9
click at [364, 65] on input "text" at bounding box center [358, 63] width 58 height 14
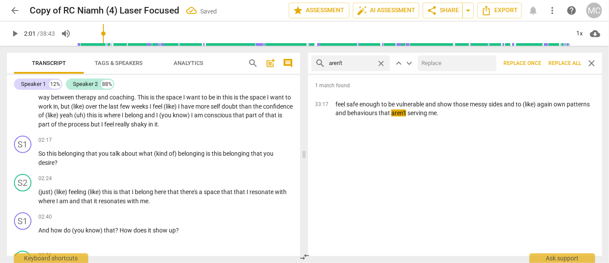
click at [445, 64] on input "text" at bounding box center [455, 63] width 75 height 14
click at [536, 61] on span "Replace all" at bounding box center [565, 63] width 33 height 7
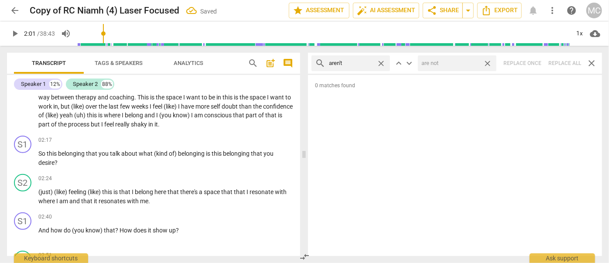
click at [488, 60] on span "close" at bounding box center [487, 63] width 9 height 9
click at [383, 61] on span "close" at bounding box center [381, 63] width 9 height 9
click at [370, 61] on input "text" at bounding box center [358, 63] width 58 height 14
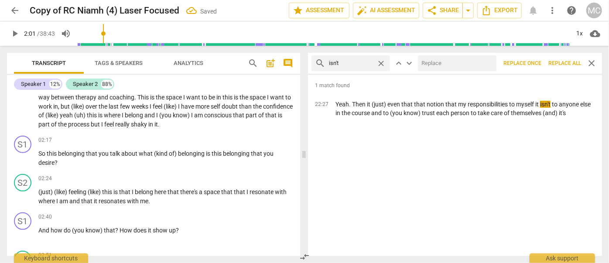
click at [443, 61] on input "text" at bounding box center [455, 63] width 75 height 14
click at [536, 60] on span "Replace all" at bounding box center [565, 63] width 33 height 7
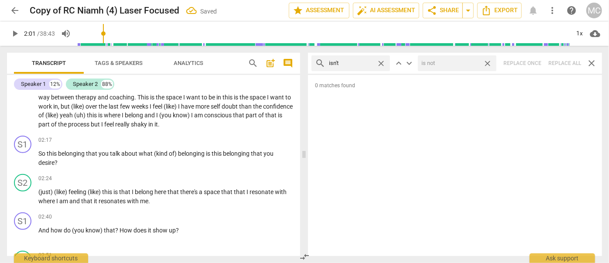
click at [488, 62] on span "close" at bounding box center [487, 63] width 9 height 9
click at [381, 60] on span "close" at bounding box center [381, 63] width 9 height 9
click at [349, 67] on input "text" at bounding box center [358, 63] width 58 height 14
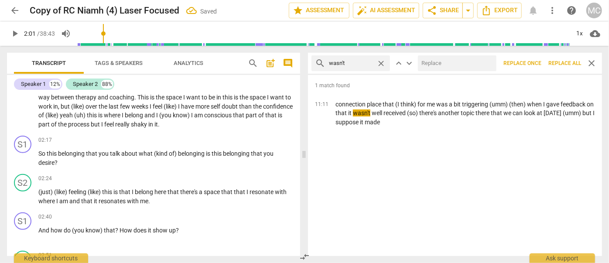
click at [426, 61] on input "text" at bounding box center [455, 63] width 75 height 14
click at [536, 60] on span "Replace all" at bounding box center [565, 63] width 33 height 7
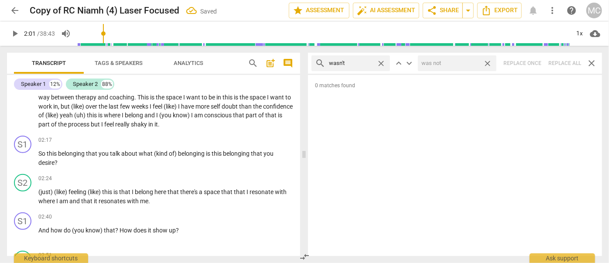
click at [488, 60] on span "close" at bounding box center [487, 63] width 9 height 9
click at [384, 61] on span "close" at bounding box center [381, 63] width 9 height 9
click at [375, 62] on input "text" at bounding box center [358, 63] width 58 height 14
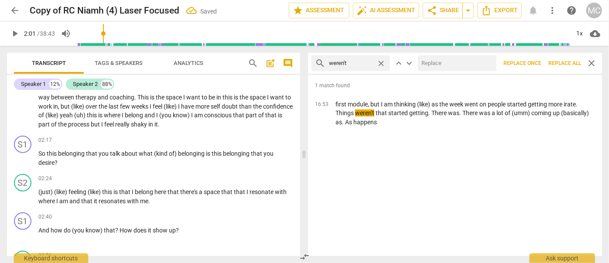
click at [437, 63] on input "text" at bounding box center [455, 63] width 75 height 14
click at [536, 61] on span "Replace all" at bounding box center [565, 63] width 33 height 7
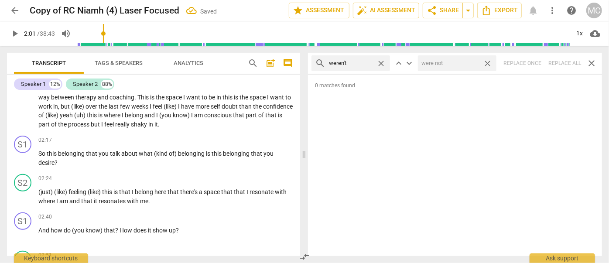
click at [488, 63] on span "close" at bounding box center [487, 63] width 9 height 9
click at [381, 63] on span "close" at bounding box center [381, 63] width 9 height 9
click at [358, 60] on input "text" at bounding box center [358, 63] width 58 height 14
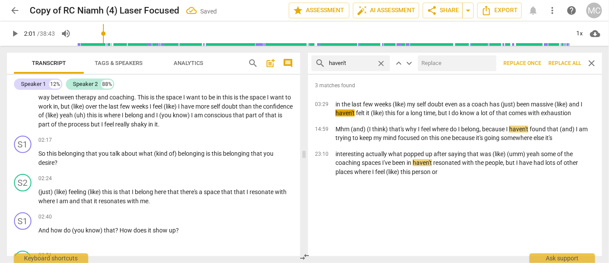
click at [451, 57] on input "text" at bounding box center [455, 63] width 75 height 14
click at [536, 62] on span "Replace all" at bounding box center [565, 63] width 33 height 7
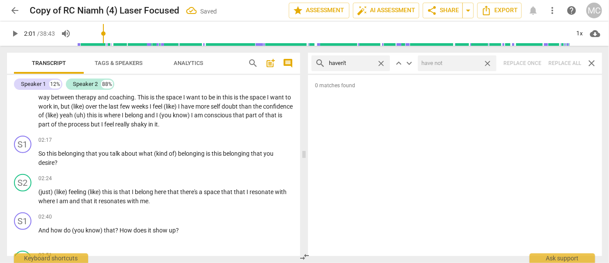
click at [488, 62] on span "close" at bounding box center [487, 63] width 9 height 9
drag, startPoint x: 382, startPoint y: 62, endPoint x: 372, endPoint y: 62, distance: 10.0
click at [382, 62] on span "close" at bounding box center [381, 63] width 9 height 9
click at [370, 62] on input "text" at bounding box center [358, 63] width 58 height 14
click at [536, 61] on div "search hasn't close keyboard_arrow_up keyboard_arrow_down Replace once Replace …" at bounding box center [455, 63] width 294 height 21
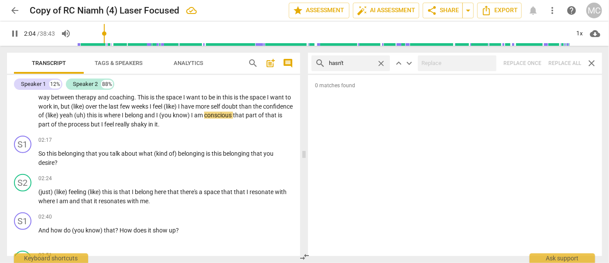
click at [381, 61] on span "close" at bounding box center [381, 63] width 9 height 9
click at [356, 61] on input "text" at bounding box center [351, 63] width 44 height 14
click at [536, 64] on div "search hadn't close keyboard_arrow_up keyboard_arrow_down Replace once Replace …" at bounding box center [455, 63] width 294 height 21
click at [381, 61] on span "close" at bounding box center [381, 63] width 9 height 9
click at [357, 63] on input "text" at bounding box center [358, 63] width 58 height 14
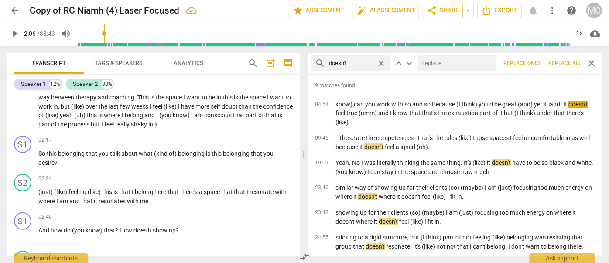
click at [459, 54] on div "search doesn't close keyboard_arrow_up keyboard_arrow_down Replace once Replace…" at bounding box center [455, 63] width 294 height 21
drag, startPoint x: 455, startPoint y: 62, endPoint x: 451, endPoint y: 62, distance: 4.4
click at [455, 62] on input "text" at bounding box center [455, 63] width 75 height 14
click at [536, 61] on span "Replace all" at bounding box center [565, 63] width 33 height 7
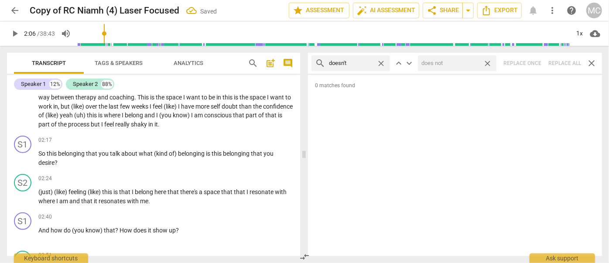
click at [490, 61] on span "close" at bounding box center [487, 63] width 9 height 9
click at [381, 62] on span "close" at bounding box center [381, 63] width 9 height 9
click at [355, 63] on input "text" at bounding box center [358, 63] width 58 height 14
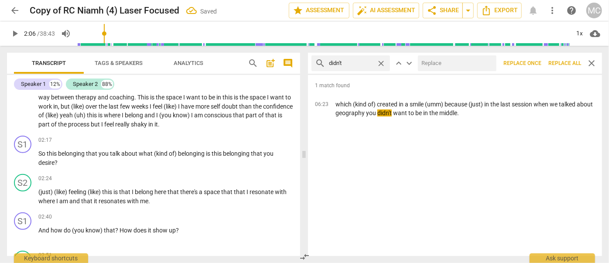
click at [462, 55] on div at bounding box center [457, 63] width 79 height 16
click at [457, 62] on input "text" at bounding box center [455, 63] width 75 height 14
click at [536, 59] on button "Replace all" at bounding box center [565, 63] width 40 height 16
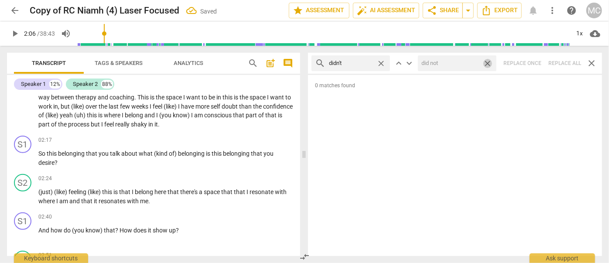
click at [491, 63] on span "close" at bounding box center [487, 63] width 9 height 9
click at [384, 60] on span "close" at bounding box center [381, 63] width 9 height 9
click at [358, 62] on input "text" at bounding box center [358, 63] width 58 height 14
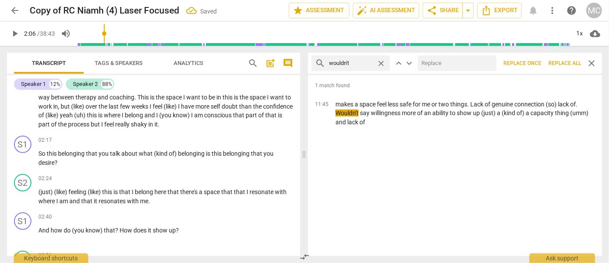
click at [451, 62] on input "text" at bounding box center [455, 63] width 75 height 14
click at [536, 60] on span "Replace all" at bounding box center [565, 63] width 33 height 7
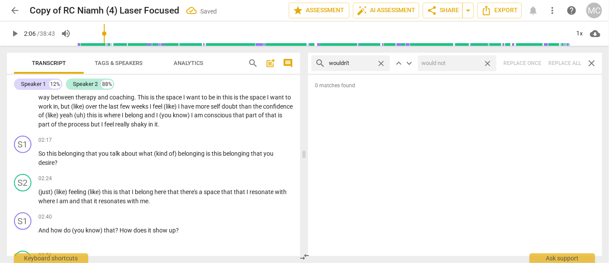
click at [488, 62] on span "close" at bounding box center [487, 63] width 9 height 9
click at [384, 62] on span "close" at bounding box center [381, 63] width 9 height 9
click at [367, 64] on input "text" at bounding box center [358, 63] width 58 height 14
click at [536, 60] on div "search shouldn't close keyboard_arrow_up keyboard_arrow_down Replace once Repla…" at bounding box center [455, 63] width 294 height 21
click at [381, 62] on span "close" at bounding box center [381, 63] width 9 height 9
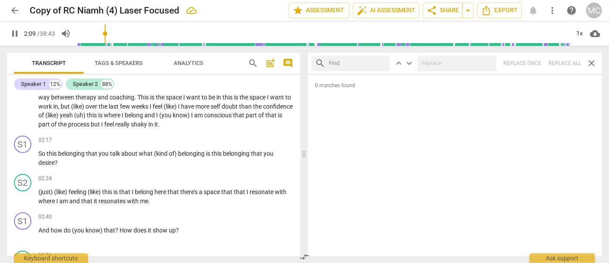
click at [364, 62] on input "text" at bounding box center [358, 63] width 58 height 14
click at [536, 60] on div "search couldn't close keyboard_arrow_up keyboard_arrow_down Replace once Replac…" at bounding box center [455, 63] width 294 height 21
drag, startPoint x: 381, startPoint y: 62, endPoint x: 365, endPoint y: 63, distance: 16.2
click at [381, 62] on span "close" at bounding box center [381, 63] width 9 height 9
click at [355, 62] on input "text" at bounding box center [358, 63] width 58 height 14
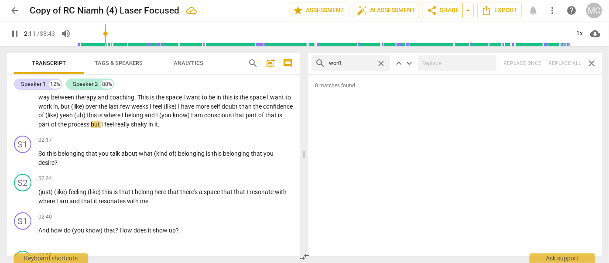
click at [536, 58] on div "search won't close keyboard_arrow_up keyboard_arrow_down Replace once Replace a…" at bounding box center [455, 63] width 294 height 21
click at [383, 64] on span "close" at bounding box center [381, 63] width 9 height 9
click at [350, 64] on input "text" at bounding box center [358, 63] width 58 height 14
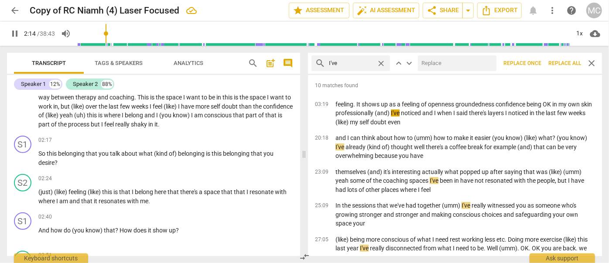
click at [455, 69] on input "text" at bounding box center [455, 63] width 75 height 14
drag, startPoint x: 558, startPoint y: 60, endPoint x: 486, endPoint y: 61, distance: 71.6
click at [536, 60] on span "Replace all" at bounding box center [565, 63] width 33 height 7
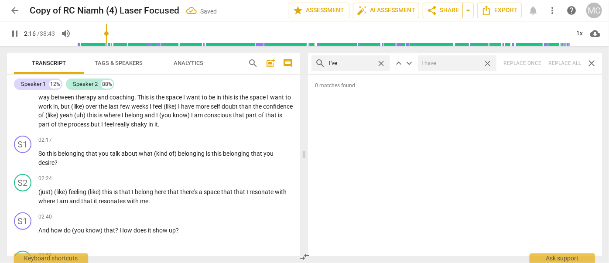
click at [489, 62] on span "close" at bounding box center [487, 63] width 9 height 9
click at [381, 62] on span "close" at bounding box center [381, 63] width 9 height 9
click at [364, 62] on input "text" at bounding box center [358, 63] width 58 height 14
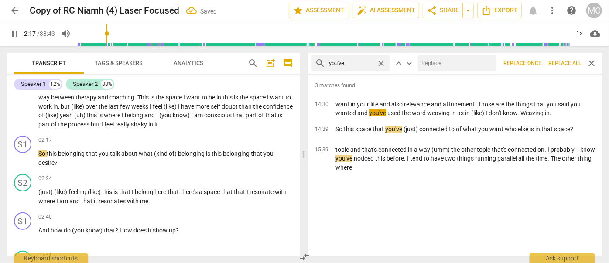
click at [462, 69] on input "text" at bounding box center [455, 63] width 75 height 14
click at [536, 60] on span "Replace all" at bounding box center [565, 63] width 33 height 7
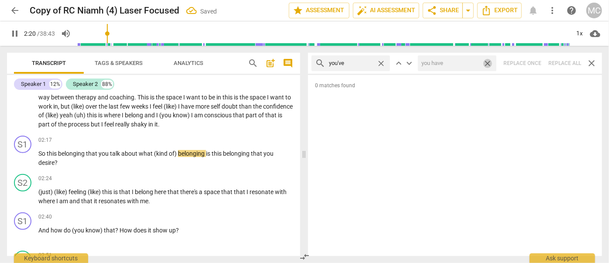
click at [490, 61] on span "close" at bounding box center [487, 63] width 9 height 9
click at [381, 62] on span "close" at bounding box center [381, 63] width 9 height 9
click at [355, 67] on input "text" at bounding box center [358, 63] width 58 height 14
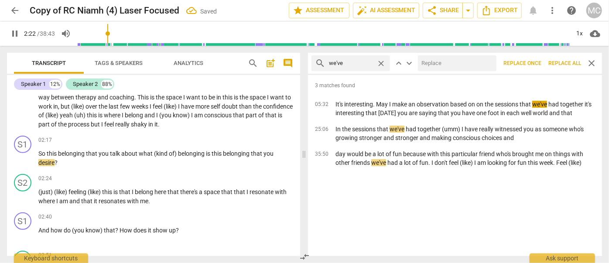
click at [436, 61] on input "text" at bounding box center [455, 63] width 75 height 14
click at [536, 63] on span "Replace all" at bounding box center [565, 63] width 33 height 7
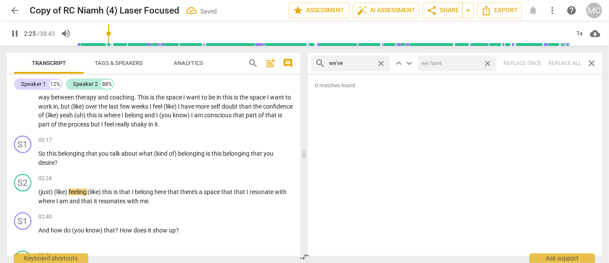
click at [486, 63] on span "close" at bounding box center [487, 63] width 9 height 9
click at [381, 62] on span "close" at bounding box center [381, 63] width 9 height 9
click at [341, 64] on input "text" at bounding box center [358, 63] width 58 height 14
click at [536, 62] on div "search they've close keyboard_arrow_up keyboard_arrow_down Replace once Replace…" at bounding box center [455, 63] width 294 height 21
click at [379, 62] on span "close" at bounding box center [381, 63] width 9 height 9
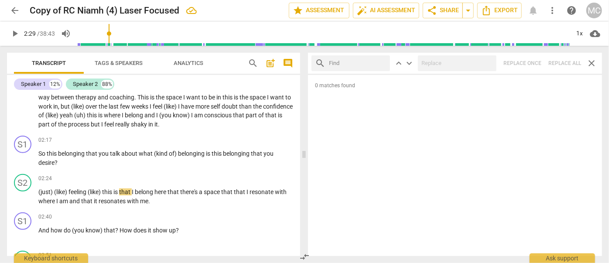
click at [353, 65] on input "text" at bounding box center [358, 63] width 58 height 14
click at [536, 58] on div "search have got close keyboard_arrow_up keyboard_arrow_down Replace once Replac…" at bounding box center [455, 63] width 294 height 21
click at [382, 62] on span "close" at bounding box center [381, 63] width 9 height 9
drag, startPoint x: 368, startPoint y: 62, endPoint x: 373, endPoint y: 58, distance: 7.1
click at [368, 62] on input "text" at bounding box center [358, 63] width 58 height 14
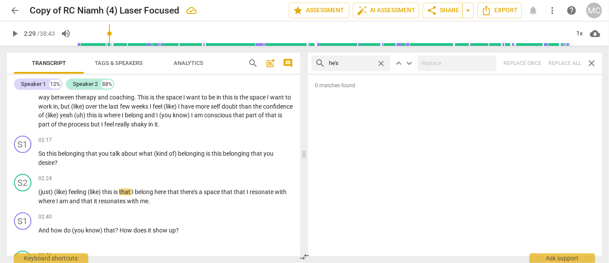
click at [536, 62] on div "search he's close keyboard_arrow_up keyboard_arrow_down Replace once Replace al…" at bounding box center [455, 63] width 294 height 21
click at [383, 61] on span "close" at bounding box center [381, 63] width 9 height 9
click at [369, 62] on input "text" at bounding box center [358, 63] width 58 height 14
click at [536, 59] on div "search she's close keyboard_arrow_up keyboard_arrow_down Replace once Replace a…" at bounding box center [455, 63] width 294 height 21
drag, startPoint x: 380, startPoint y: 62, endPoint x: 374, endPoint y: 62, distance: 6.1
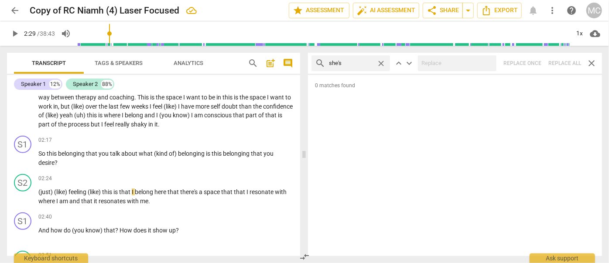
click at [380, 62] on span "close" at bounding box center [381, 63] width 9 height 9
drag, startPoint x: 367, startPoint y: 62, endPoint x: 373, endPoint y: 62, distance: 6.6
click at [367, 62] on input "text" at bounding box center [358, 63] width 58 height 14
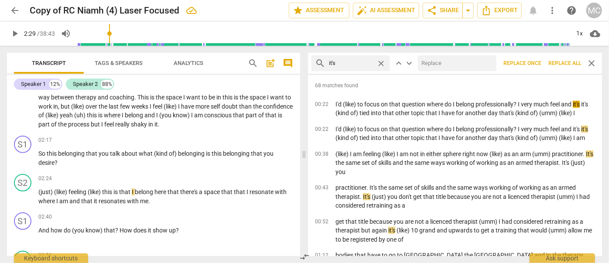
click at [434, 58] on input "text" at bounding box center [455, 63] width 75 height 14
click at [536, 64] on span "Replace all" at bounding box center [565, 63] width 33 height 7
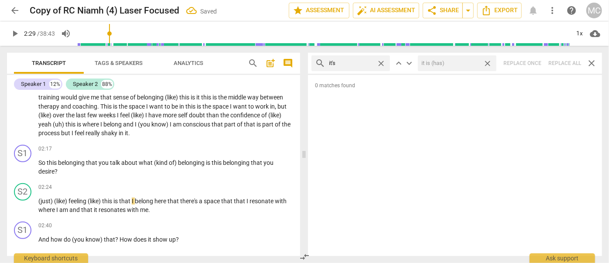
click at [489, 62] on span "close" at bounding box center [487, 63] width 9 height 9
drag, startPoint x: 381, startPoint y: 60, endPoint x: 360, endPoint y: 62, distance: 21.1
click at [381, 60] on span "close" at bounding box center [381, 63] width 9 height 9
click at [360, 62] on input "text" at bounding box center [351, 63] width 44 height 14
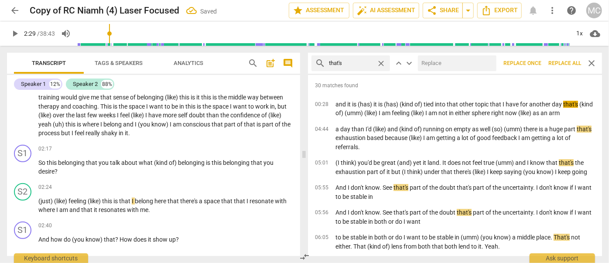
click at [442, 62] on input "text" at bounding box center [455, 63] width 75 height 14
click at [536, 62] on span "Replace all" at bounding box center [565, 63] width 33 height 7
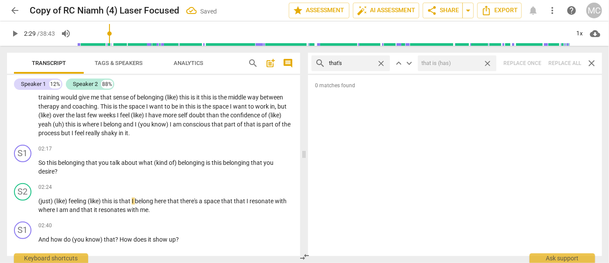
click at [489, 60] on span "close" at bounding box center [487, 63] width 9 height 9
click at [380, 61] on span "close" at bounding box center [381, 63] width 9 height 9
click at [362, 62] on input "text" at bounding box center [358, 63] width 58 height 14
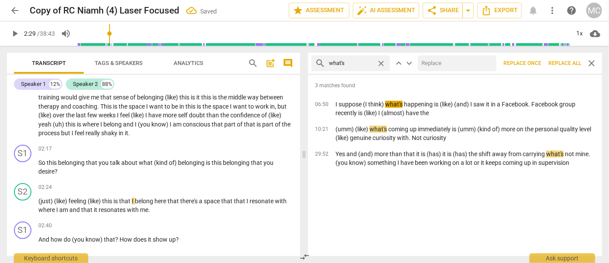
click at [447, 66] on input "text" at bounding box center [455, 63] width 75 height 14
click at [536, 61] on span "Replace all" at bounding box center [565, 63] width 33 height 7
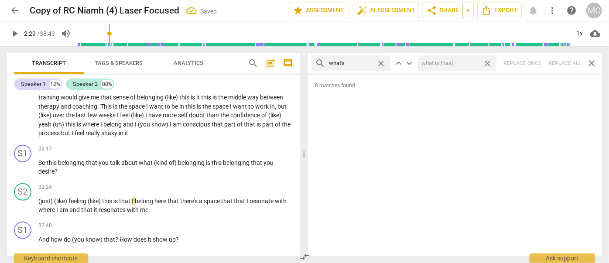
click at [487, 61] on span "close" at bounding box center [487, 63] width 9 height 9
click at [381, 62] on span "close" at bounding box center [381, 63] width 9 height 9
click at [368, 62] on input "text" at bounding box center [358, 63] width 58 height 14
click at [536, 62] on div "search where's close keyboard_arrow_up keyboard_arrow_down Replace once Replace…" at bounding box center [455, 63] width 294 height 21
click at [381, 62] on span "close" at bounding box center [381, 63] width 9 height 9
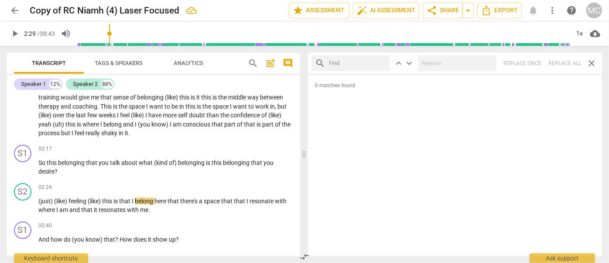
click at [360, 64] on input "text" at bounding box center [358, 63] width 58 height 14
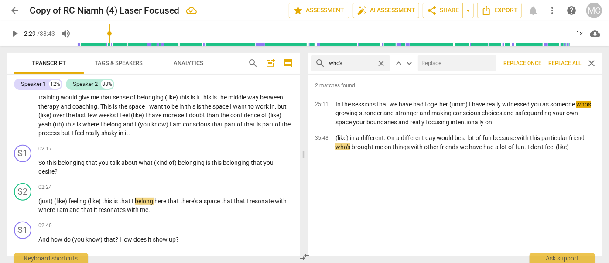
click at [431, 65] on input "text" at bounding box center [455, 63] width 75 height 14
click at [536, 62] on span "Replace all" at bounding box center [565, 63] width 33 height 7
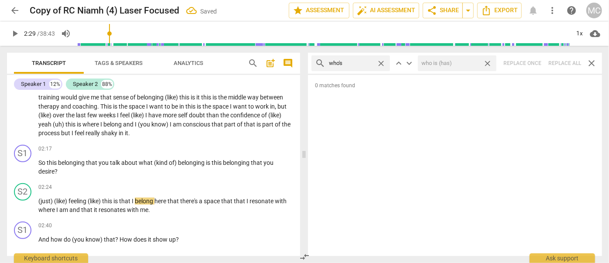
click at [489, 62] on span "close" at bounding box center [487, 63] width 9 height 9
click at [382, 61] on span "close" at bounding box center [381, 63] width 9 height 9
click at [362, 62] on input "text" at bounding box center [358, 63] width 58 height 14
click at [536, 66] on div "search when's close keyboard_arrow_up keyboard_arrow_down Replace once Replace …" at bounding box center [455, 63] width 294 height 21
click at [381, 61] on span "close" at bounding box center [381, 63] width 9 height 9
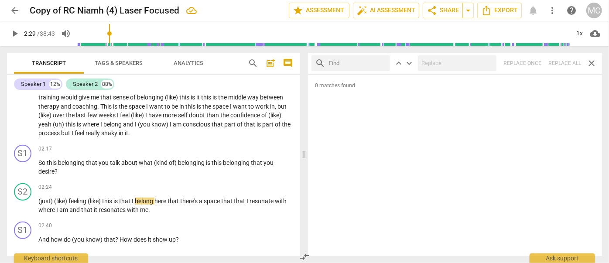
click at [360, 62] on input "text" at bounding box center [358, 63] width 58 height 14
click at [536, 60] on div "search how's close keyboard_arrow_up keyboard_arrow_down Replace once Replace a…" at bounding box center [455, 63] width 294 height 21
click at [383, 63] on span "close" at bounding box center [381, 63] width 9 height 9
click at [366, 62] on input "text" at bounding box center [358, 63] width 58 height 14
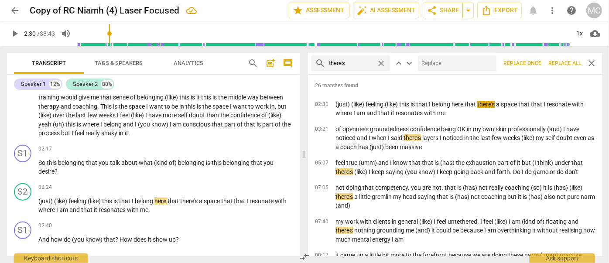
click at [457, 62] on input "text" at bounding box center [455, 63] width 75 height 14
click at [536, 60] on span "Replace all" at bounding box center [565, 63] width 33 height 7
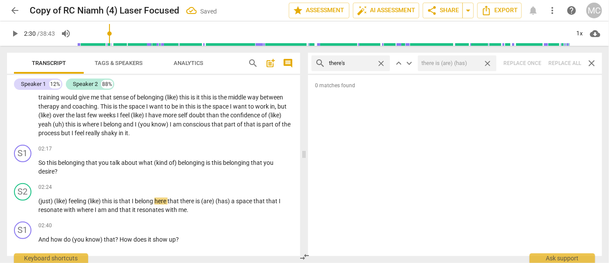
drag, startPoint x: 491, startPoint y: 63, endPoint x: 416, endPoint y: 72, distance: 74.7
click at [491, 63] on span "close" at bounding box center [487, 63] width 9 height 9
click at [383, 63] on span "close" at bounding box center [381, 63] width 9 height 9
click at [362, 64] on input "text" at bounding box center [358, 63] width 58 height 14
click at [536, 63] on div "search here's close keyboard_arrow_up keyboard_arrow_down Replace once Replace …" at bounding box center [455, 63] width 294 height 21
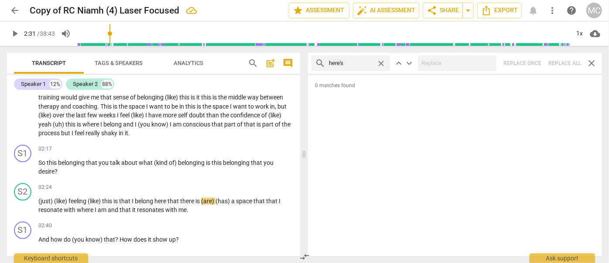
click at [379, 62] on span "close" at bounding box center [381, 63] width 9 height 9
click at [351, 63] on input "text" at bounding box center [358, 63] width 58 height 14
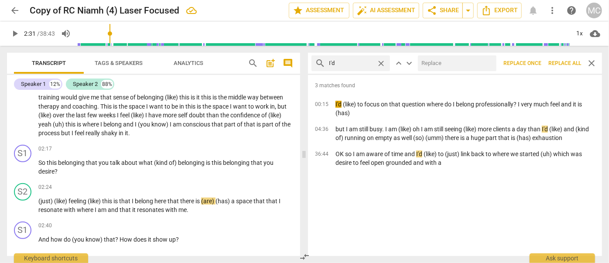
click at [438, 66] on input "text" at bounding box center [455, 63] width 75 height 14
click at [536, 62] on span "Replace all" at bounding box center [565, 63] width 33 height 7
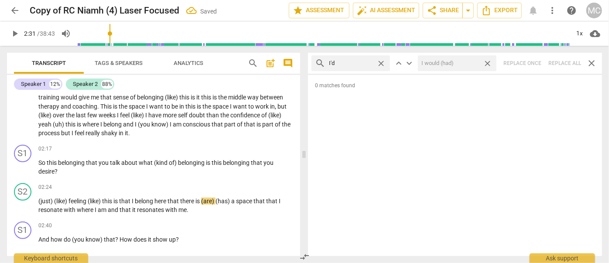
click at [490, 61] on span "close" at bounding box center [487, 63] width 9 height 9
drag, startPoint x: 382, startPoint y: 62, endPoint x: 360, endPoint y: 64, distance: 21.9
click at [382, 62] on span "close" at bounding box center [381, 63] width 9 height 9
drag, startPoint x: 360, startPoint y: 64, endPoint x: 380, endPoint y: 64, distance: 20.1
click at [360, 64] on input "text" at bounding box center [358, 63] width 58 height 14
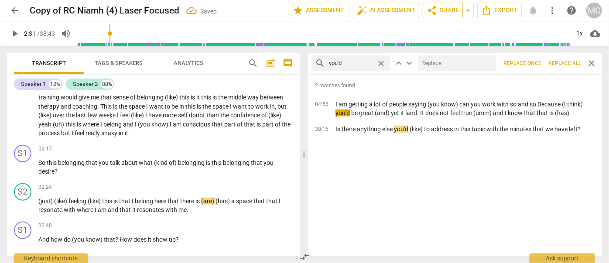
drag, startPoint x: 488, startPoint y: 70, endPoint x: 481, endPoint y: 69, distance: 6.2
click at [482, 69] on input "text" at bounding box center [455, 63] width 75 height 14
click at [536, 61] on span "Replace all" at bounding box center [565, 63] width 33 height 7
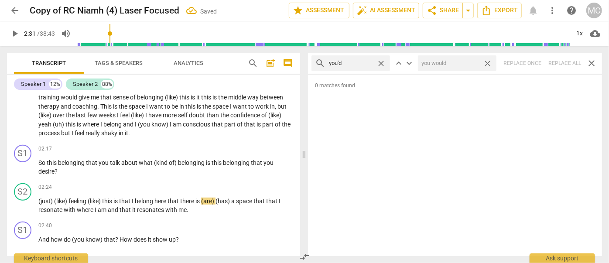
click at [489, 63] on span "close" at bounding box center [487, 63] width 9 height 9
click at [381, 63] on span "close" at bounding box center [381, 63] width 9 height 9
click at [350, 62] on input "text" at bounding box center [358, 63] width 58 height 14
click at [536, 63] on div "search he'd close keyboard_arrow_up keyboard_arrow_down Replace once Replace al…" at bounding box center [455, 63] width 294 height 21
click at [381, 60] on span "close" at bounding box center [381, 63] width 9 height 9
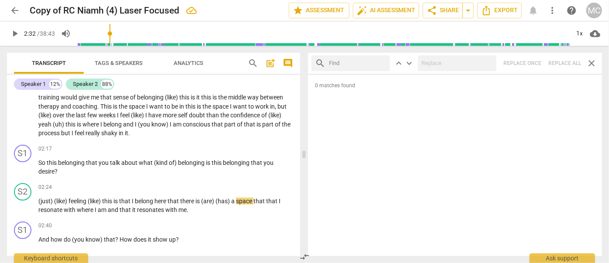
click at [355, 62] on input "text" at bounding box center [358, 63] width 58 height 14
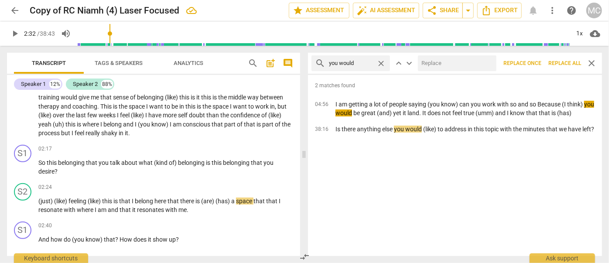
click at [434, 65] on input "text" at bounding box center [455, 63] width 75 height 14
click at [536, 61] on span "Replace all" at bounding box center [565, 63] width 33 height 7
click at [487, 60] on span "close" at bounding box center [487, 63] width 9 height 9
click at [379, 62] on span "close" at bounding box center [381, 63] width 9 height 9
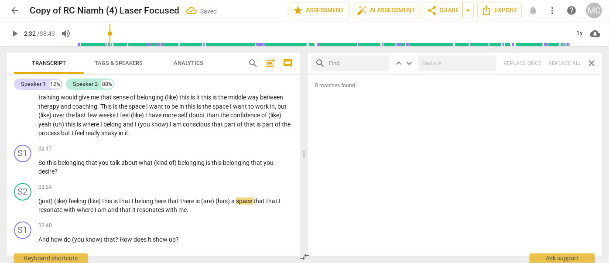
click at [359, 62] on input "text" at bounding box center [358, 63] width 58 height 14
click at [536, 58] on div "search she'd close keyboard_arrow_up keyboard_arrow_down Replace once Replace a…" at bounding box center [455, 63] width 294 height 21
click at [382, 63] on span "close" at bounding box center [381, 63] width 9 height 9
drag, startPoint x: 364, startPoint y: 64, endPoint x: 370, endPoint y: 64, distance: 5.7
click at [364, 64] on input "text" at bounding box center [358, 63] width 58 height 14
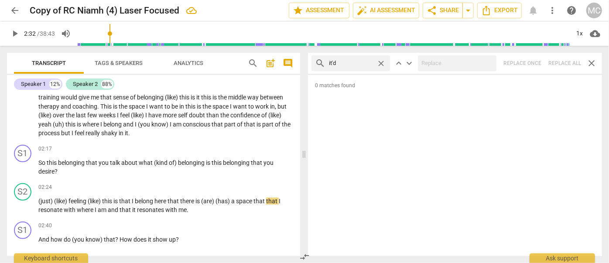
click at [536, 66] on div "search it'd close keyboard_arrow_up keyboard_arrow_down Replace once Replace al…" at bounding box center [455, 63] width 294 height 21
click at [381, 62] on span "close" at bounding box center [381, 63] width 9 height 9
click at [354, 62] on input "text" at bounding box center [358, 63] width 58 height 14
click at [536, 65] on div "search we'd close keyboard_arrow_up keyboard_arrow_down Replace once Replace al…" at bounding box center [455, 63] width 294 height 21
click at [381, 62] on span "close" at bounding box center [381, 63] width 9 height 9
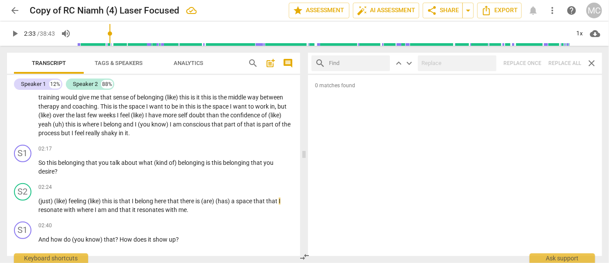
click at [356, 64] on input "text" at bounding box center [358, 63] width 58 height 14
click at [536, 64] on div "search they'd close keyboard_arrow_up keyboard_arrow_down Replace once Replace …" at bounding box center [455, 63] width 294 height 21
click at [381, 63] on span "close" at bounding box center [381, 63] width 9 height 9
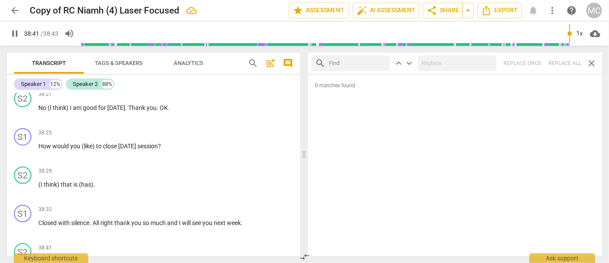
scroll to position [3956, 0]
